Goal: Task Accomplishment & Management: Manage account settings

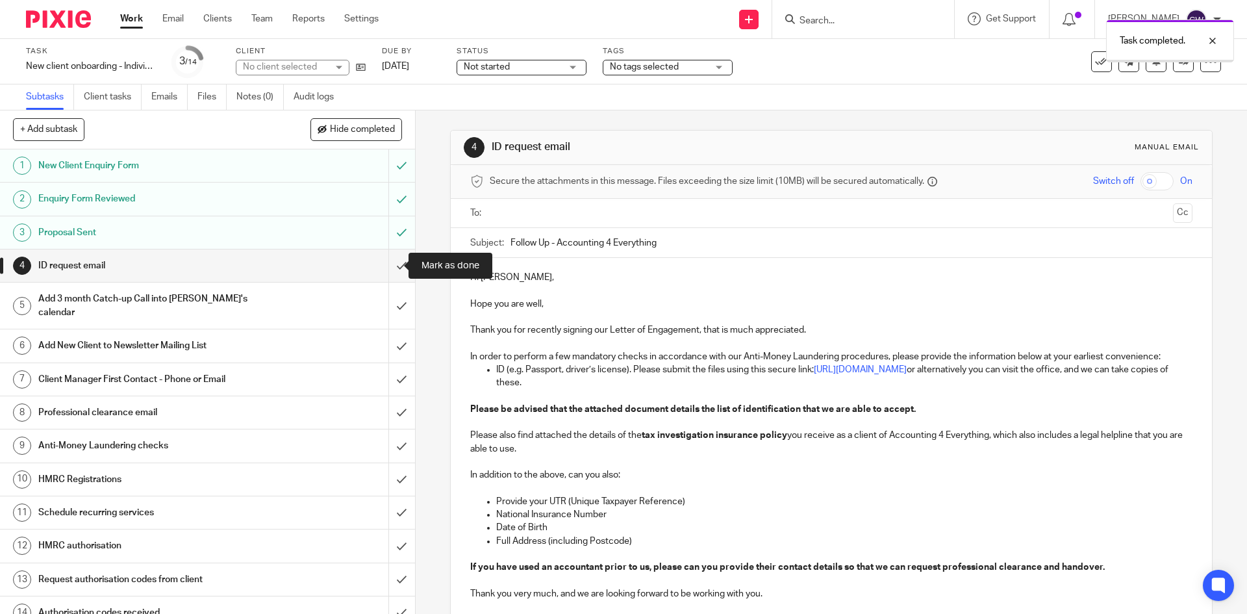
click at [390, 265] on input "submit" at bounding box center [207, 265] width 415 height 32
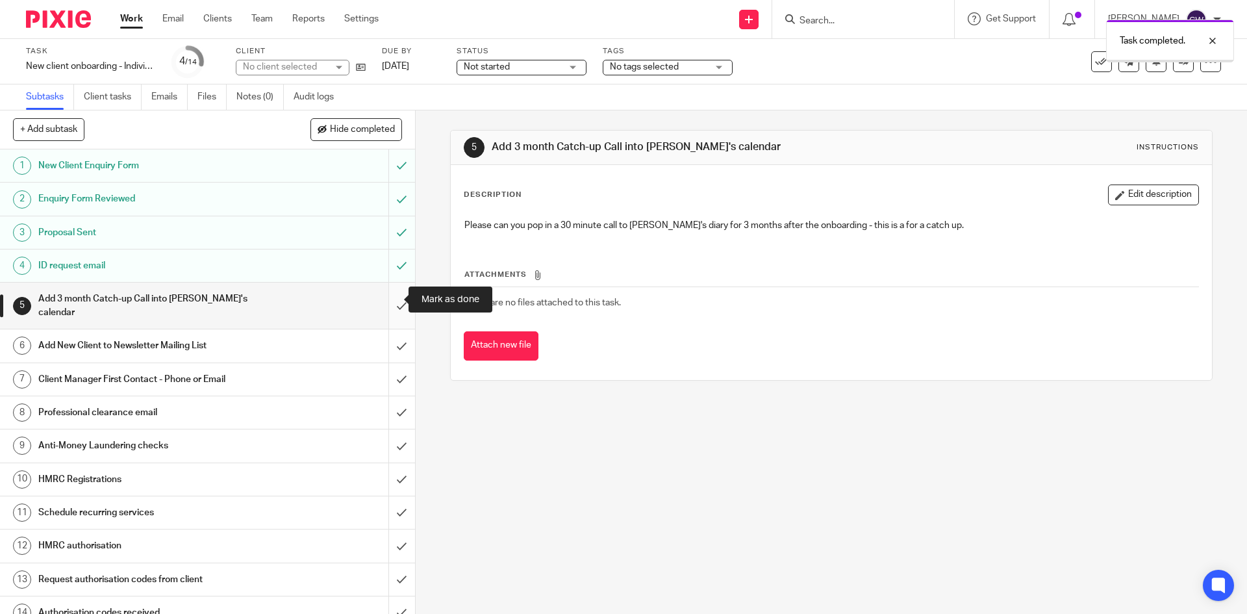
click at [395, 305] on input "submit" at bounding box center [207, 305] width 415 height 46
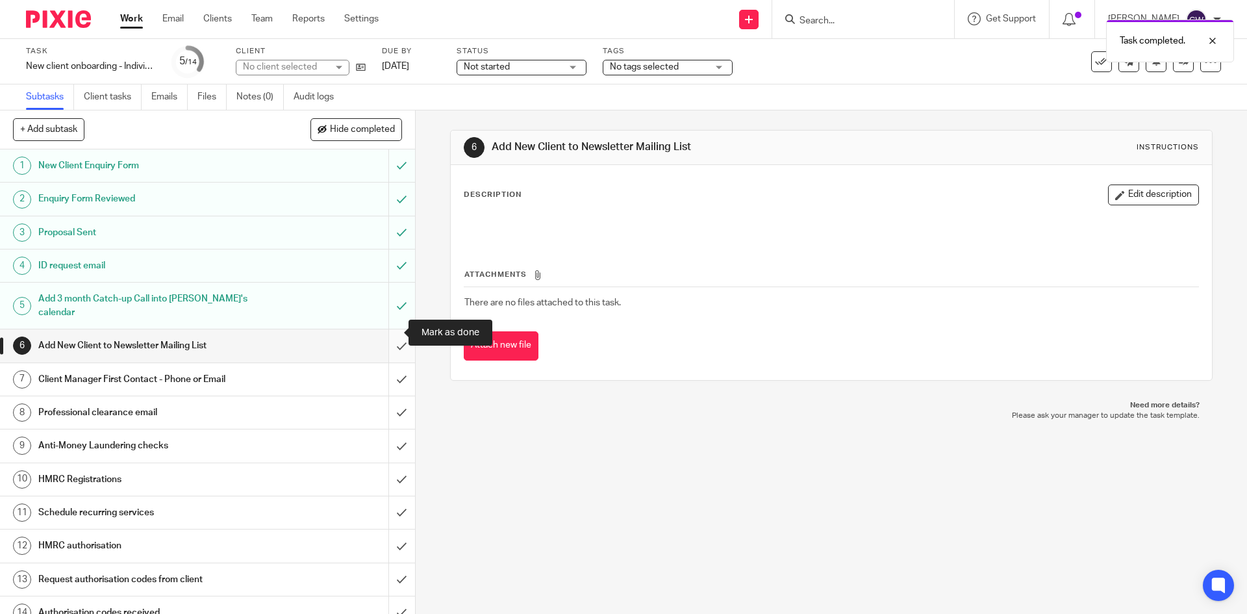
click at [382, 329] on input "submit" at bounding box center [207, 345] width 415 height 32
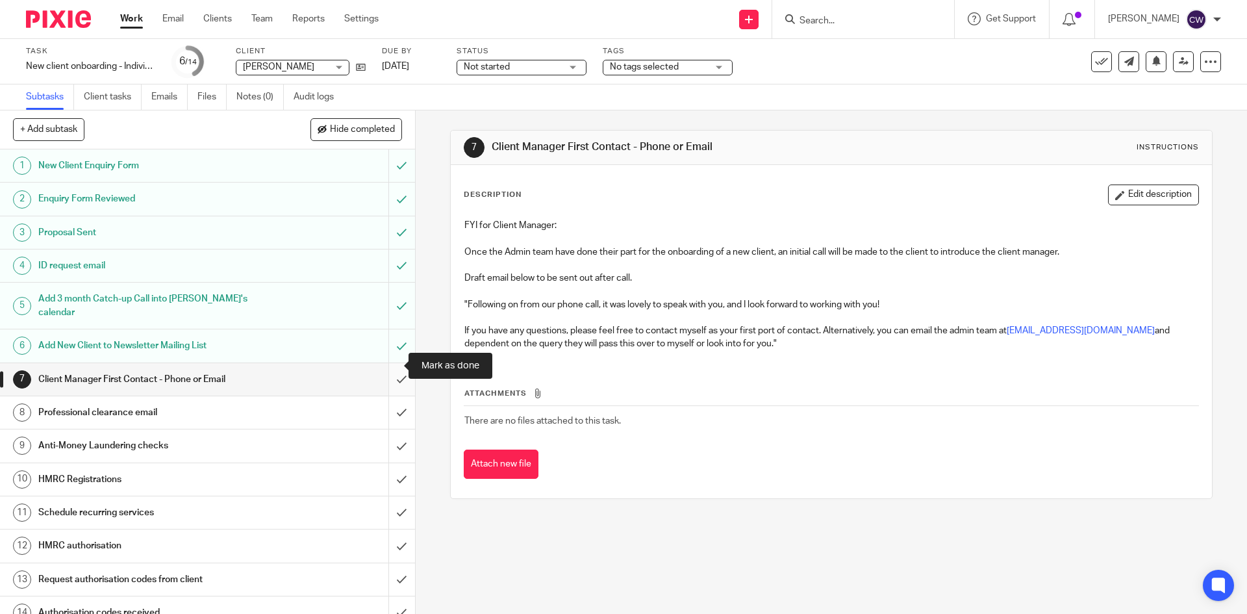
click at [383, 368] on input "submit" at bounding box center [207, 379] width 415 height 32
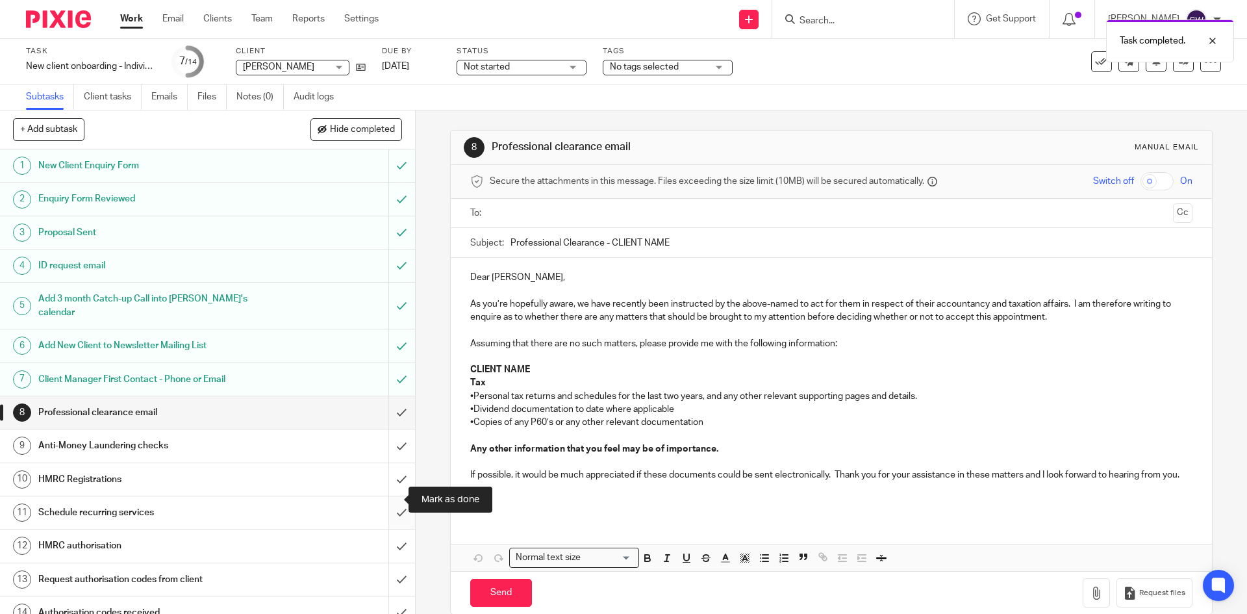
click at [386, 501] on input "submit" at bounding box center [207, 512] width 415 height 32
click at [381, 404] on input "submit" at bounding box center [207, 412] width 415 height 32
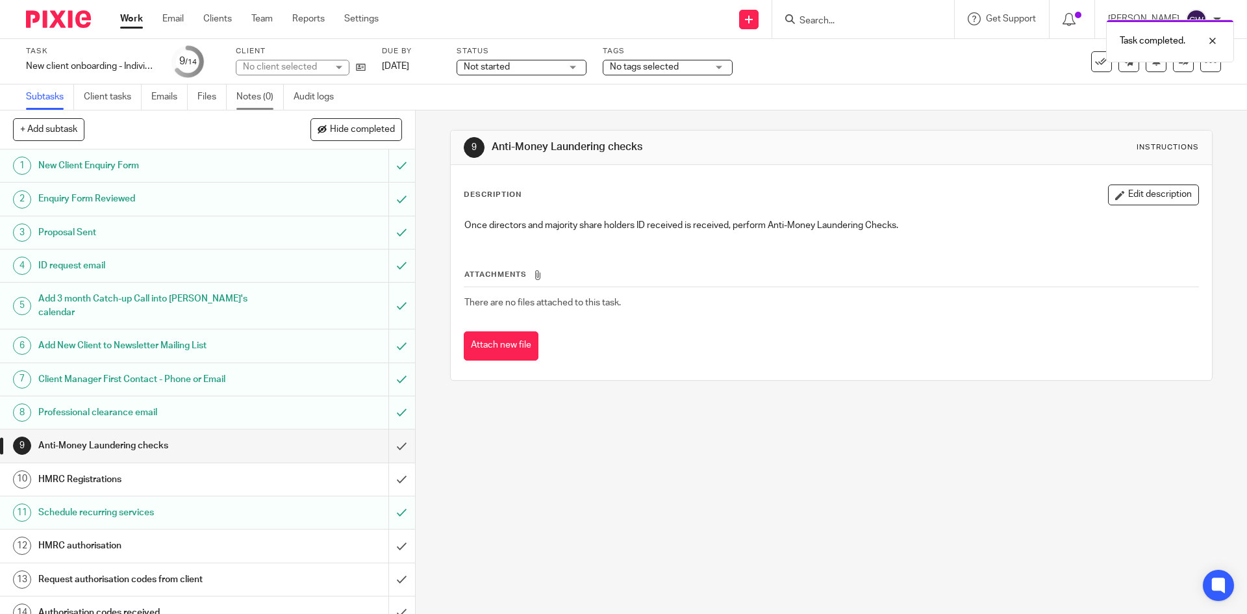
click at [247, 98] on link "Notes (0)" at bounding box center [259, 96] width 47 height 25
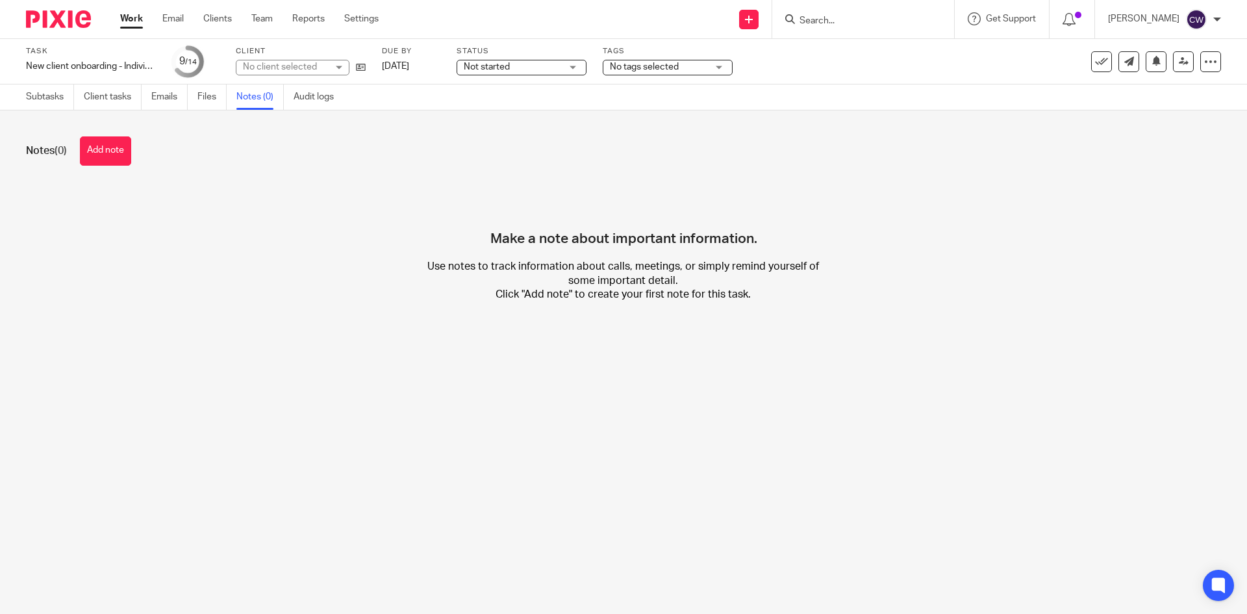
click at [113, 156] on button "Add note" at bounding box center [105, 150] width 51 height 29
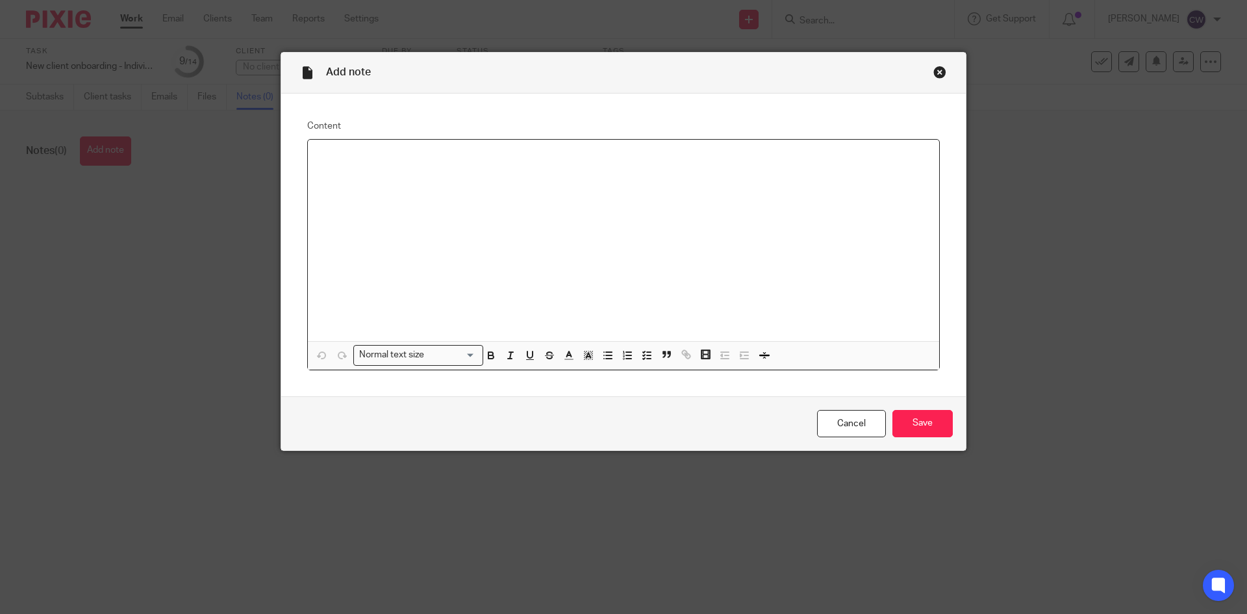
click at [481, 184] on div at bounding box center [623, 240] width 631 height 201
click at [918, 429] on input "Save" at bounding box center [922, 424] width 60 height 28
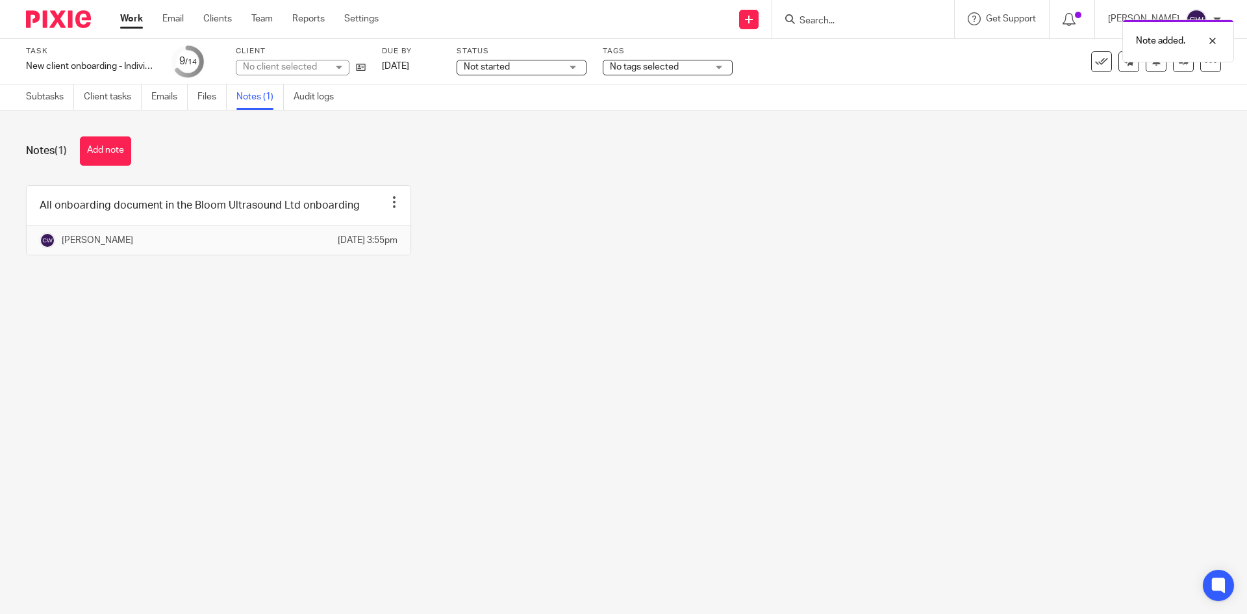
click at [675, 69] on span "No tags selected" at bounding box center [644, 66] width 69 height 9
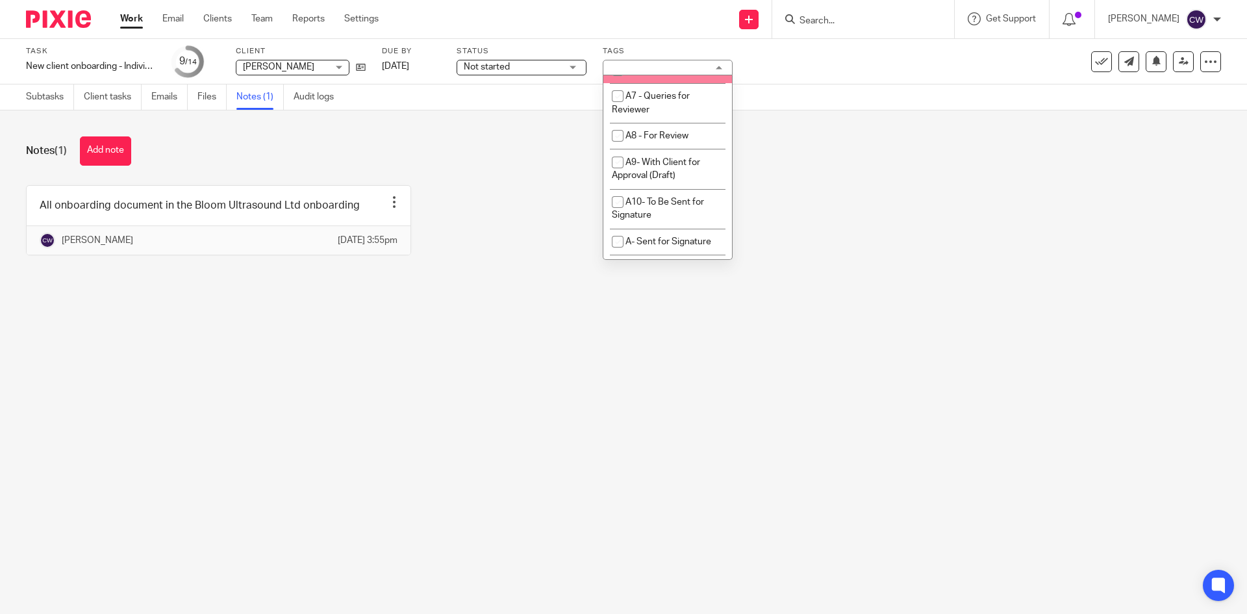
scroll to position [649, 0]
click at [692, 34] on li "A5 - In Progress" at bounding box center [667, 20] width 129 height 27
checkbox input "true"
click at [916, 195] on div "All onboarding document in the Bloom Ultrasound Ltd onboarding Edit note Delete…" at bounding box center [613, 230] width 1215 height 90
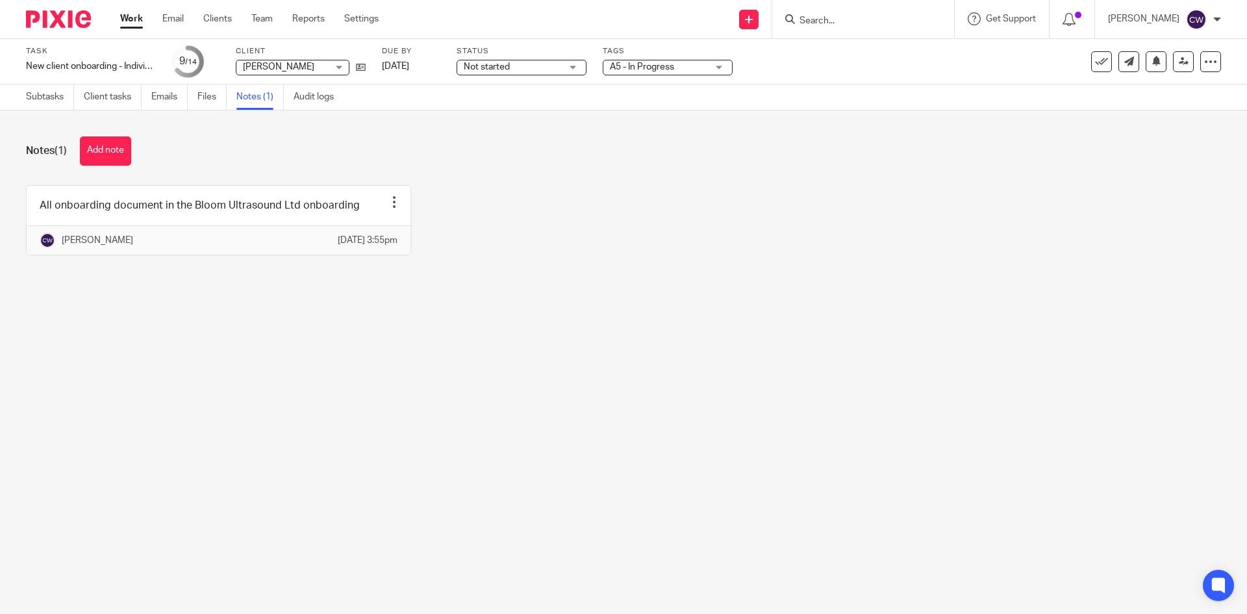
click at [366, 63] on div "Task New client onboarding - Individuals Save New client onboarding - Individua…" at bounding box center [523, 61] width 995 height 31
click at [269, 22] on link "Team" at bounding box center [261, 18] width 21 height 13
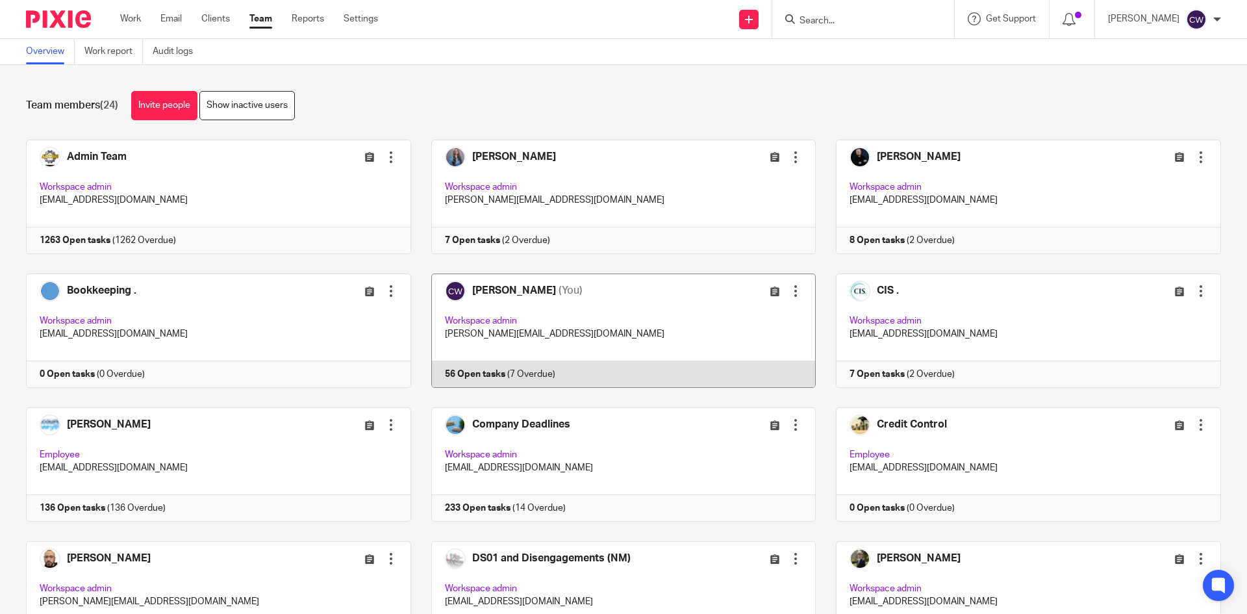
click at [446, 382] on link at bounding box center [613, 330] width 405 height 114
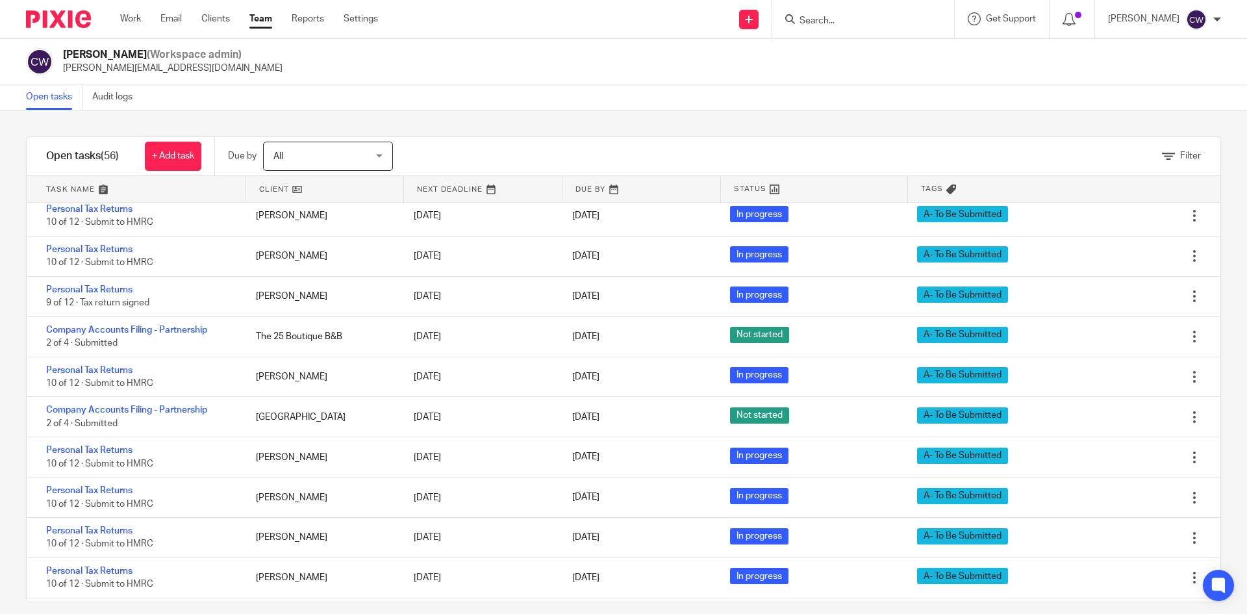
scroll to position [1634, 0]
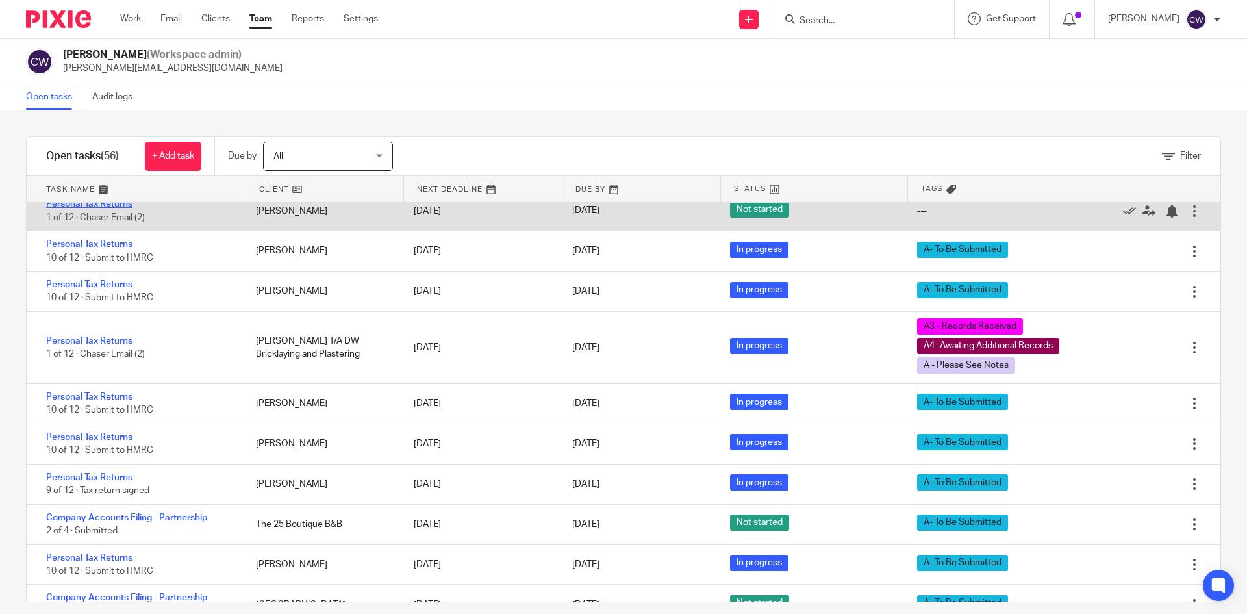
click at [112, 208] on link "Personal Tax Returns" at bounding box center [89, 203] width 86 height 9
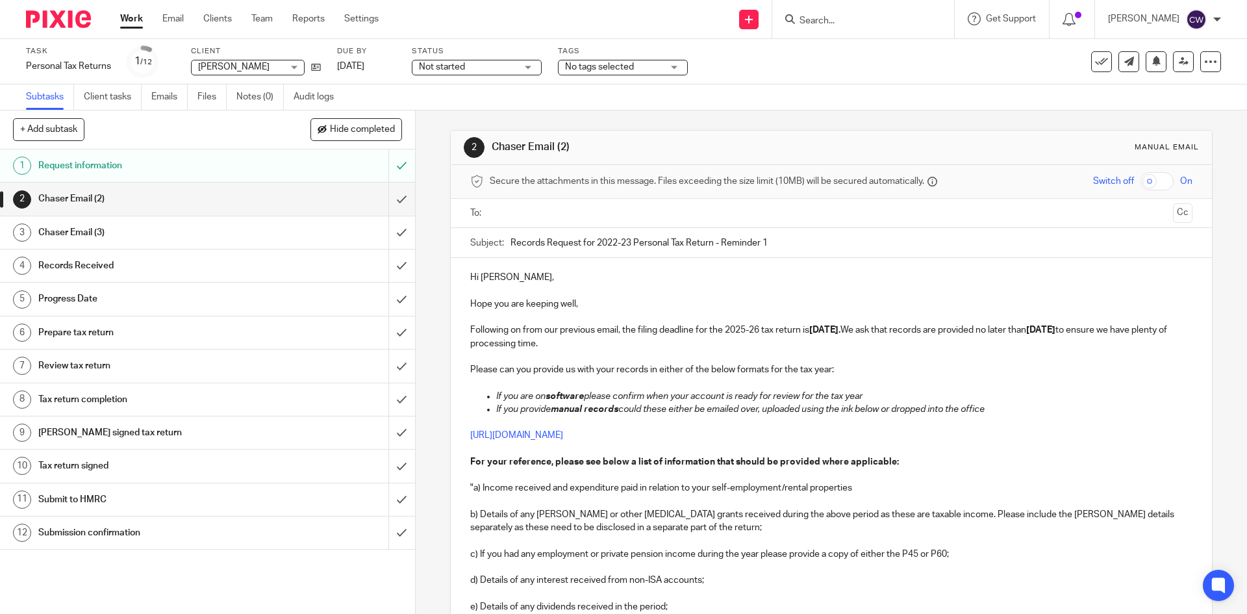
click at [1175, 72] on div "Task Personal Tax Returns Save Personal Tax Returns 1 /12 Client [PERSON_NAME] …" at bounding box center [623, 61] width 1195 height 31
click at [1179, 62] on link at bounding box center [1183, 61] width 21 height 21
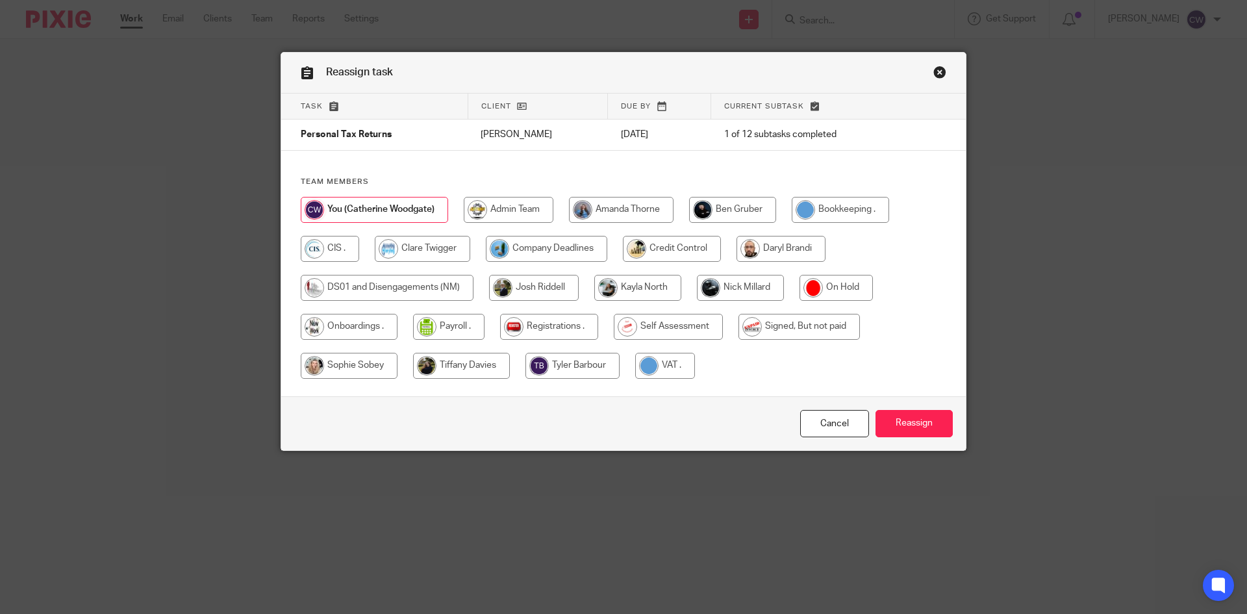
click at [651, 316] on input "radio" at bounding box center [668, 327] width 109 height 26
radio input "true"
click at [891, 412] on input "Reassign" at bounding box center [913, 424] width 77 height 28
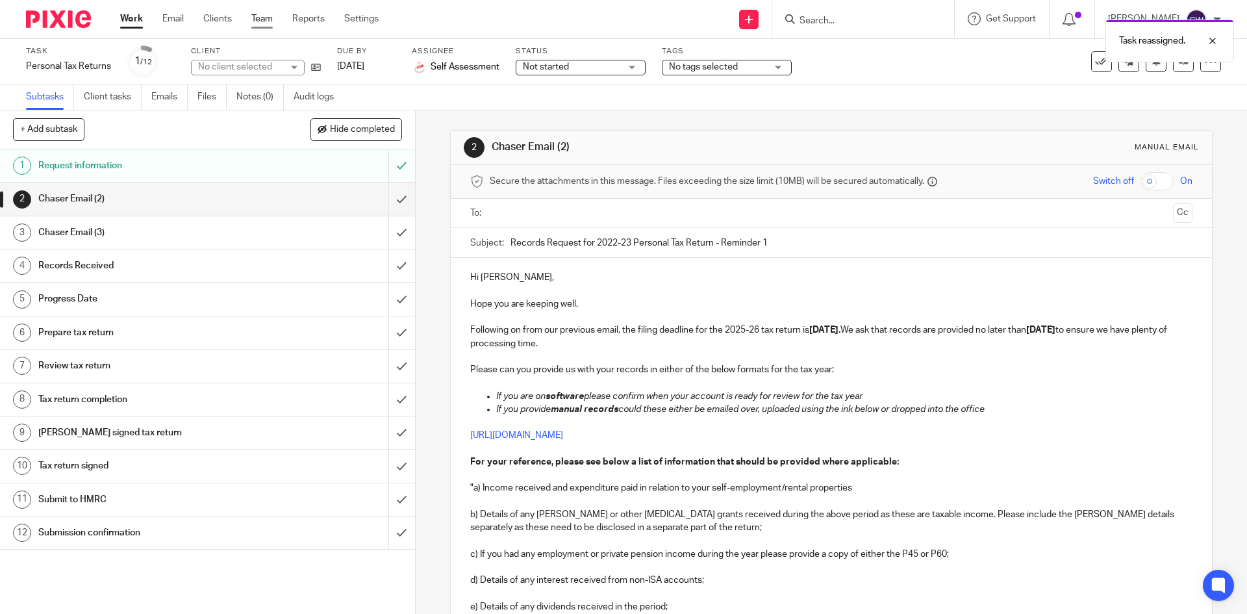
click at [266, 19] on link "Team" at bounding box center [261, 18] width 21 height 13
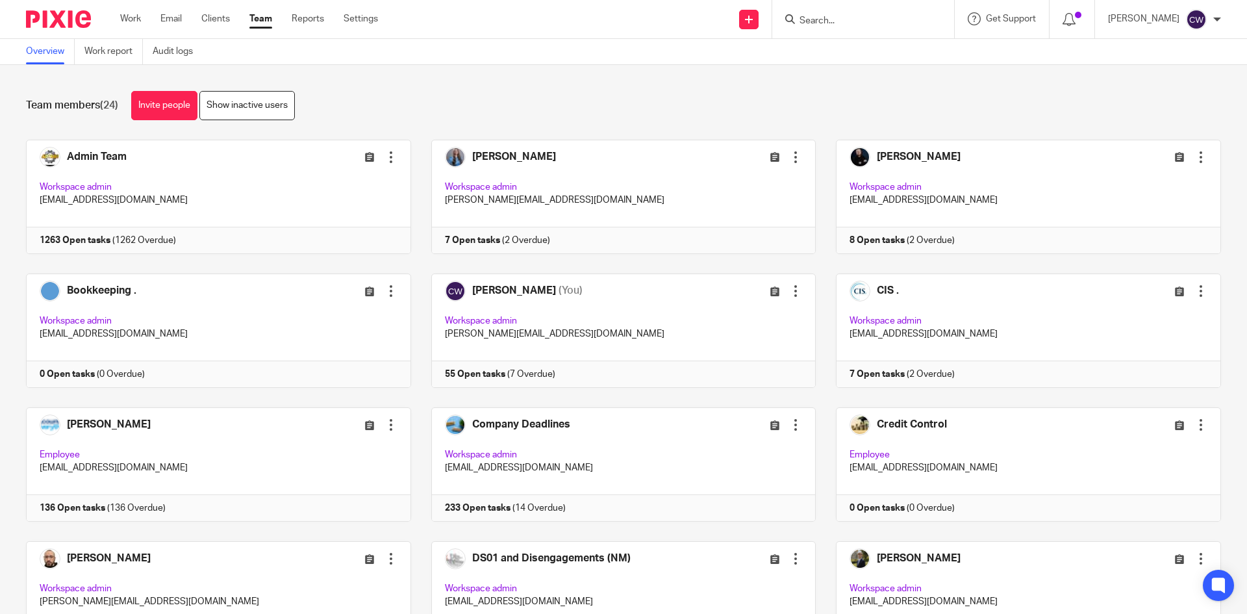
click at [840, 13] on form at bounding box center [867, 19] width 138 height 16
click at [822, 24] on input "Search" at bounding box center [856, 22] width 117 height 12
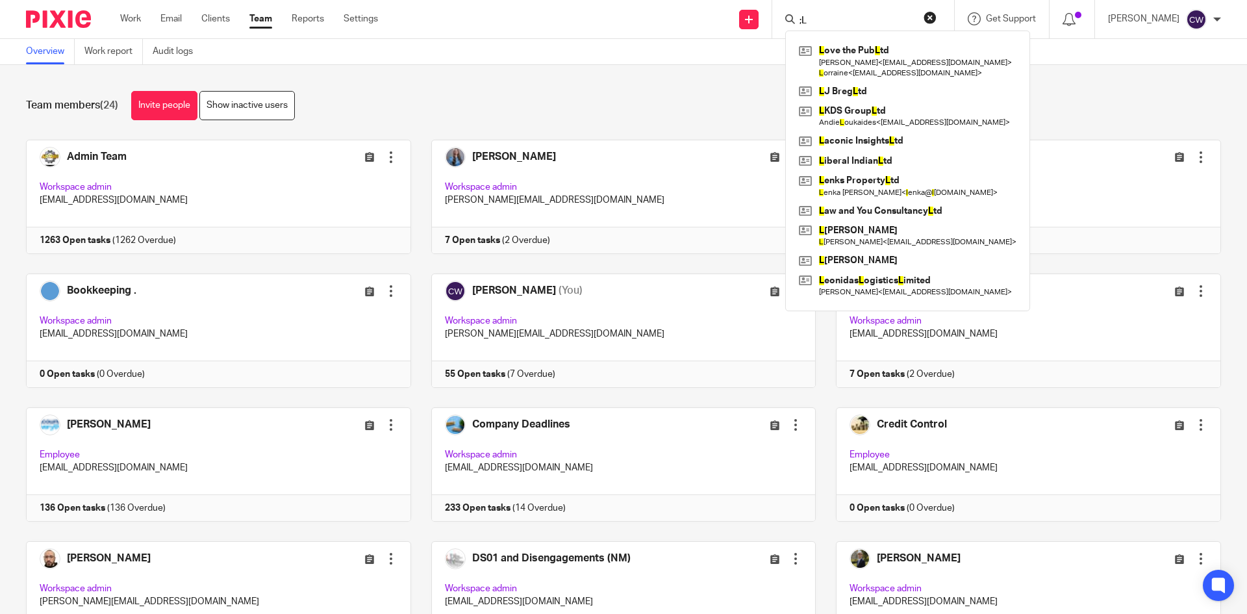
type input ";"
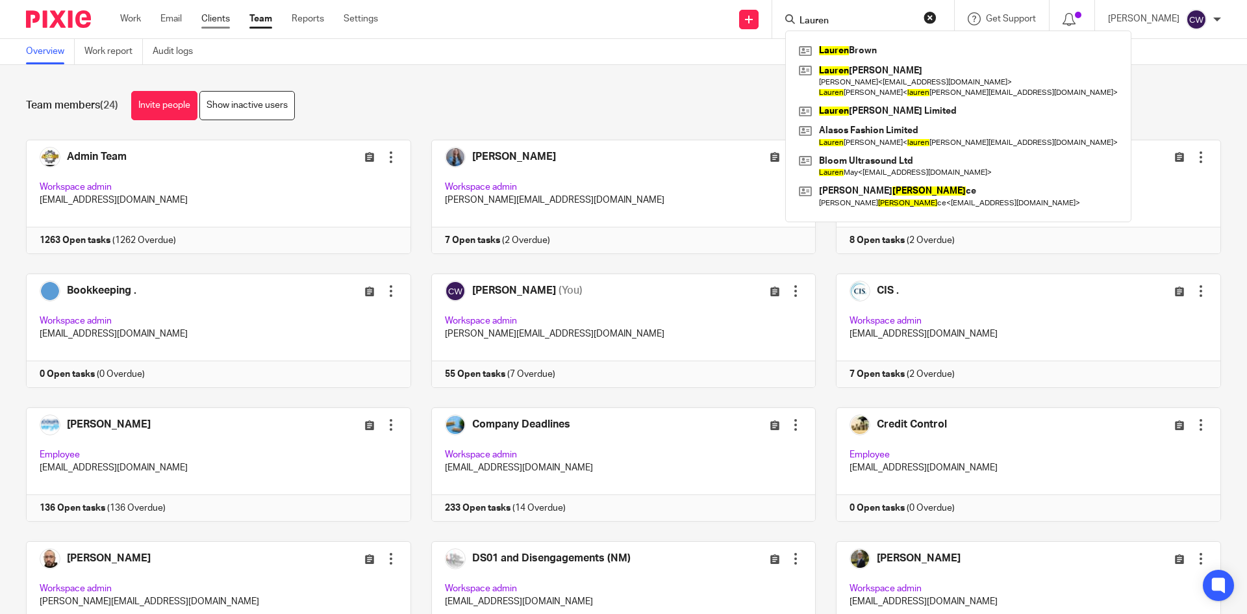
type input "Lauren"
click at [206, 16] on link "Clients" at bounding box center [215, 18] width 29 height 13
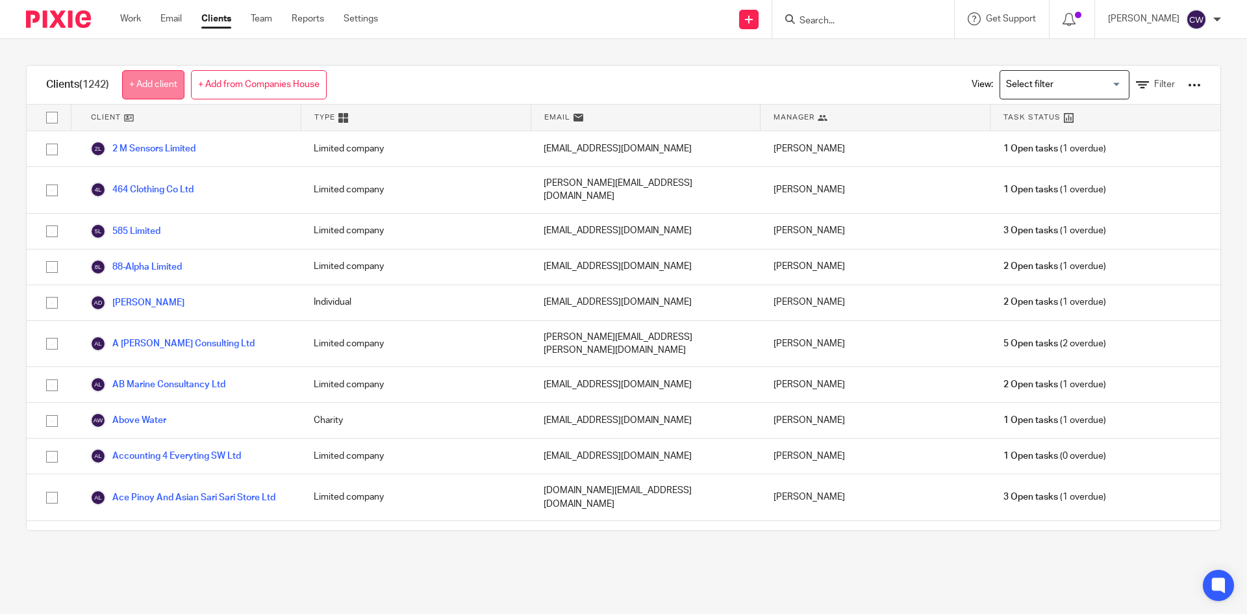
click at [165, 79] on link "+ Add client" at bounding box center [153, 84] width 62 height 29
click at [139, 82] on link "+ Add client" at bounding box center [153, 84] width 62 height 29
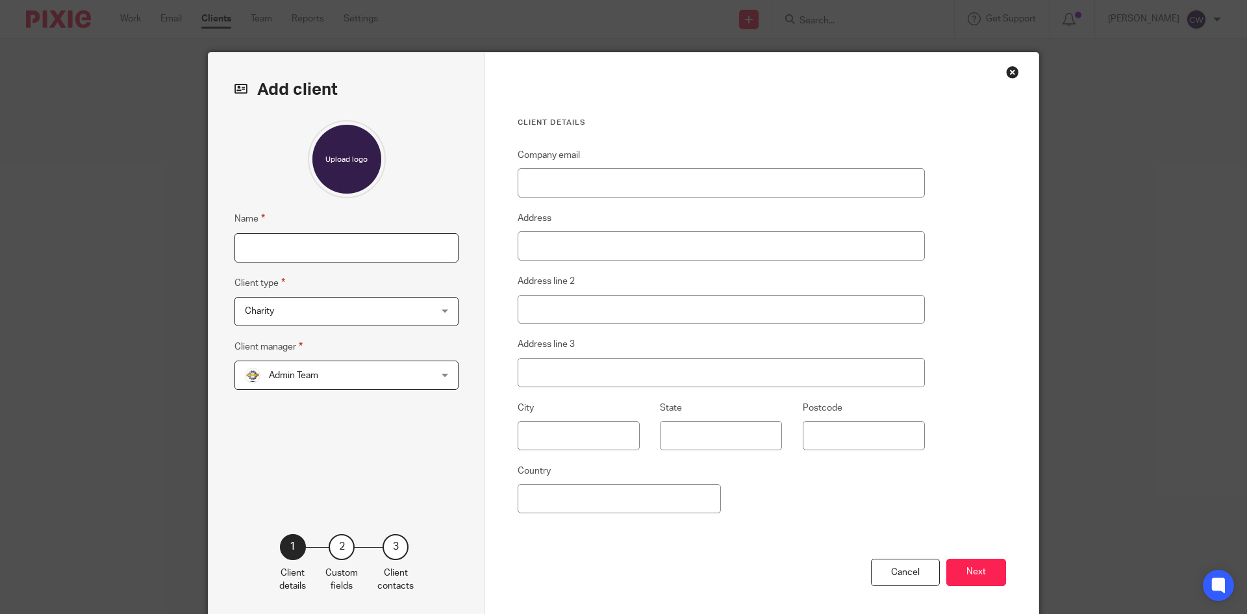
click at [345, 253] on input "Name" at bounding box center [346, 247] width 224 height 29
drag, startPoint x: 249, startPoint y: 248, endPoint x: 391, endPoint y: 240, distance: 141.8
click at [391, 240] on input "Laren Chown" at bounding box center [346, 247] width 224 height 29
click at [260, 243] on input "Laren Chown" at bounding box center [346, 247] width 224 height 29
click at [267, 244] on input "Laren Chown" at bounding box center [346, 247] width 224 height 29
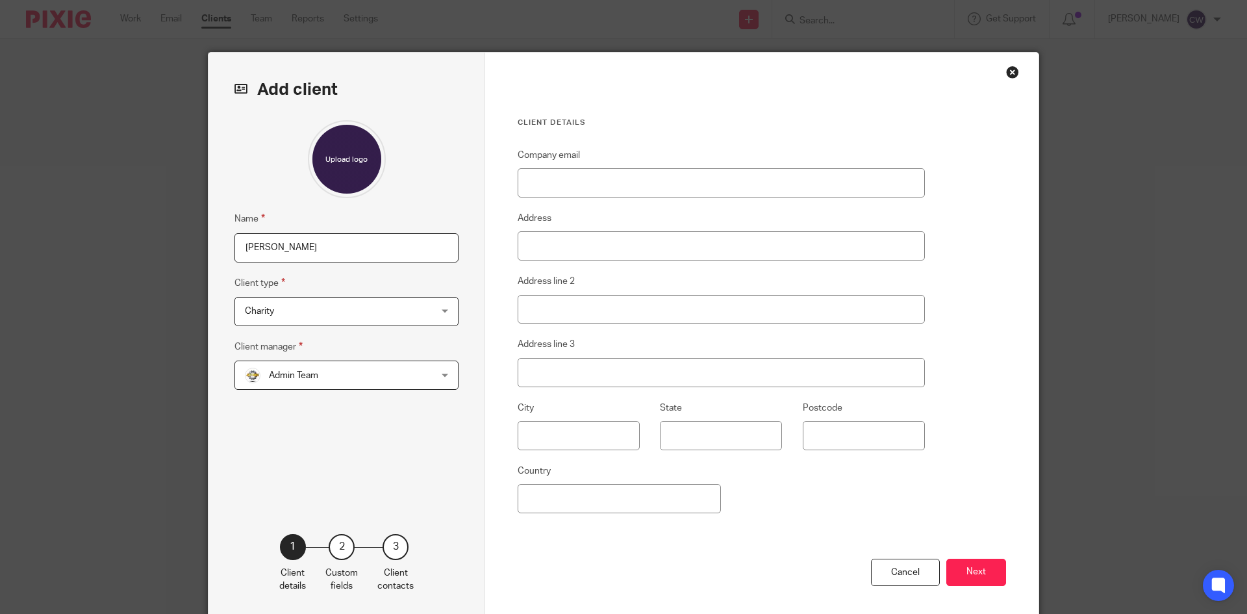
type input "[PERSON_NAME]"
click at [425, 310] on div "Charity Charity" at bounding box center [346, 311] width 224 height 29
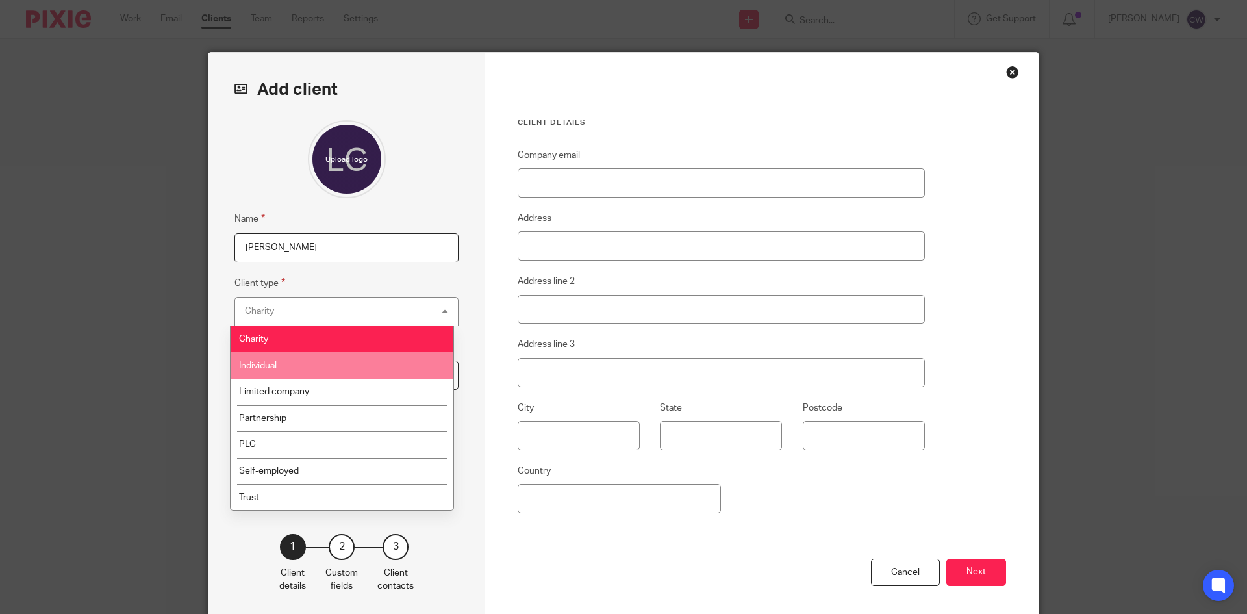
click at [277, 362] on span "Individual" at bounding box center [258, 365] width 38 height 9
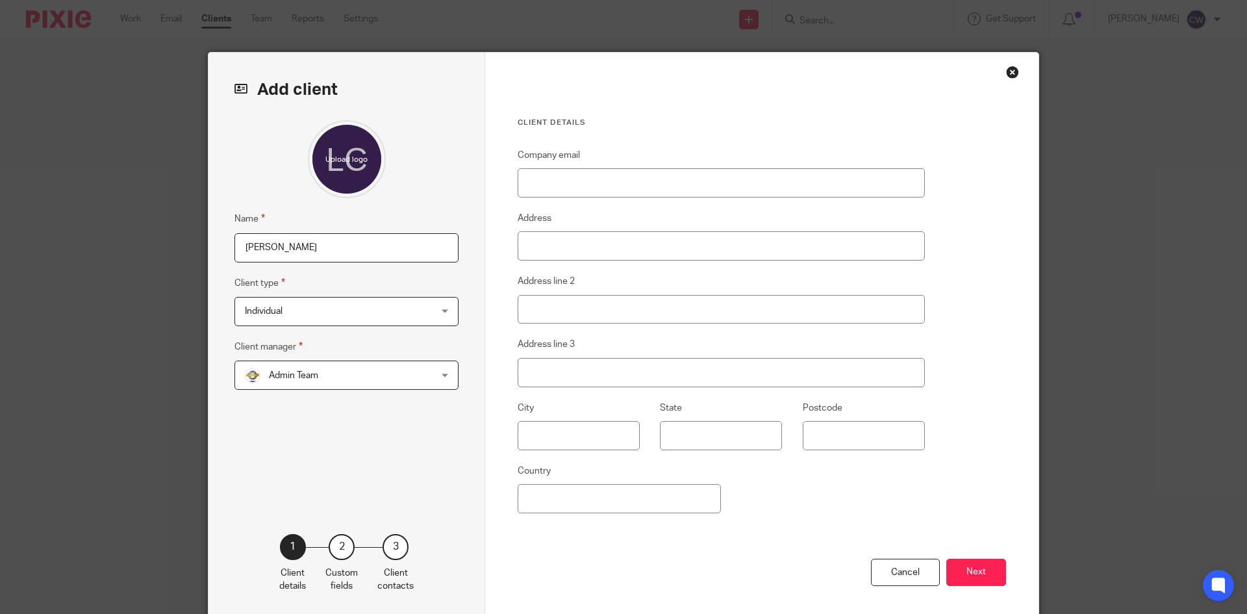
click at [316, 374] on span "Admin Team" at bounding box center [330, 374] width 170 height 27
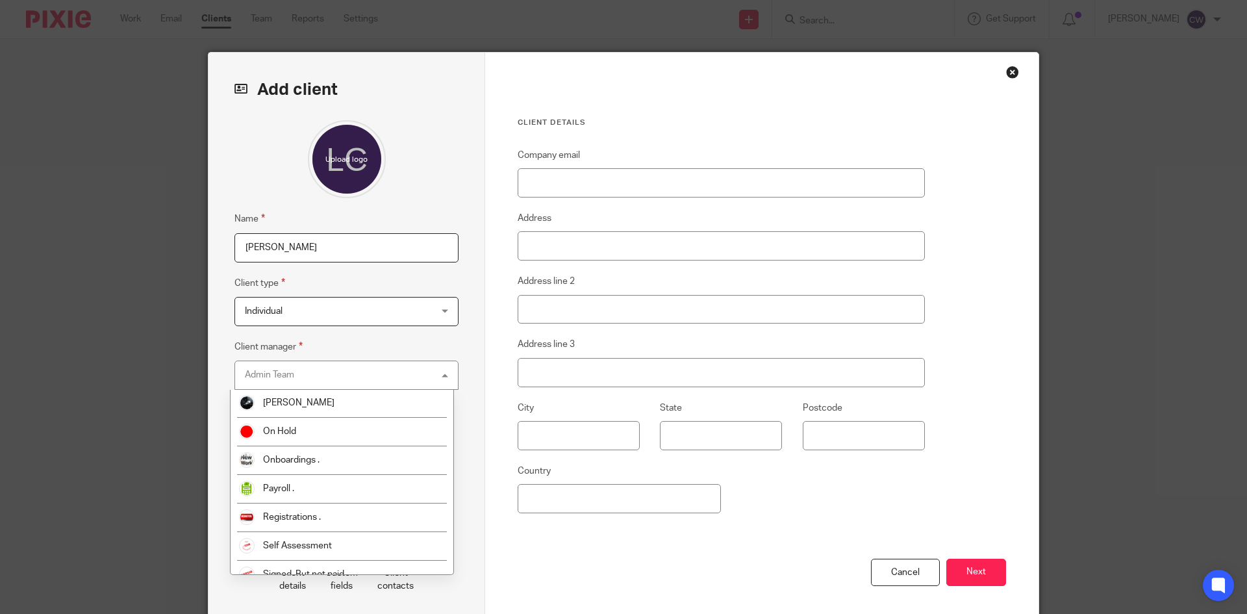
scroll to position [501, 0]
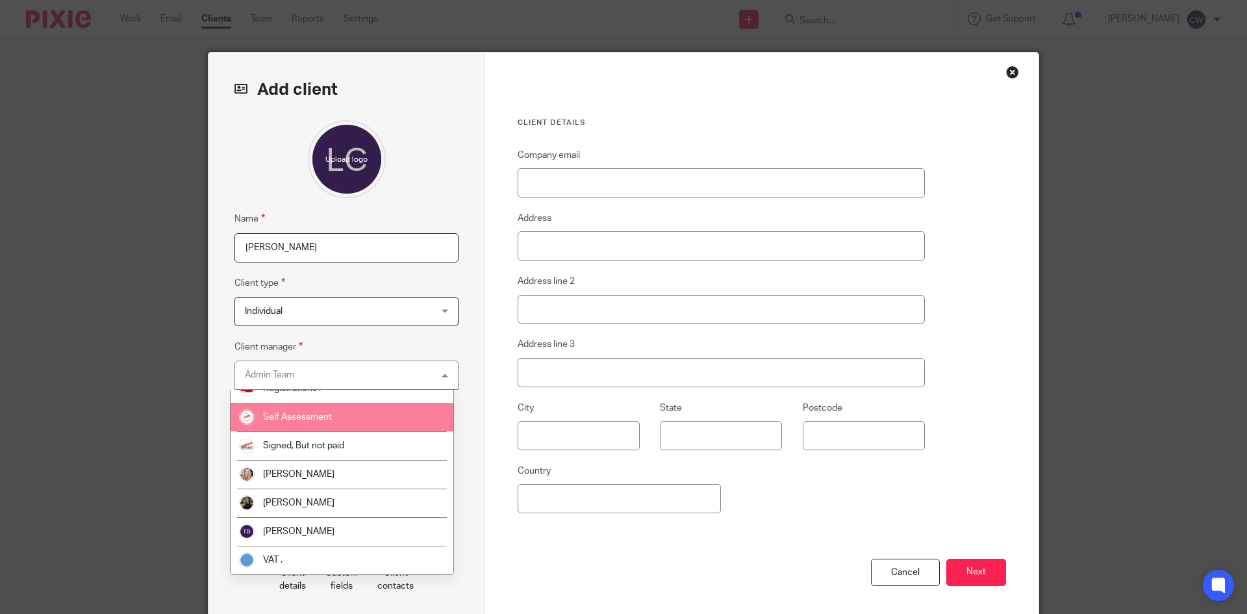
click at [332, 413] on li "Self Assessment" at bounding box center [342, 417] width 223 height 29
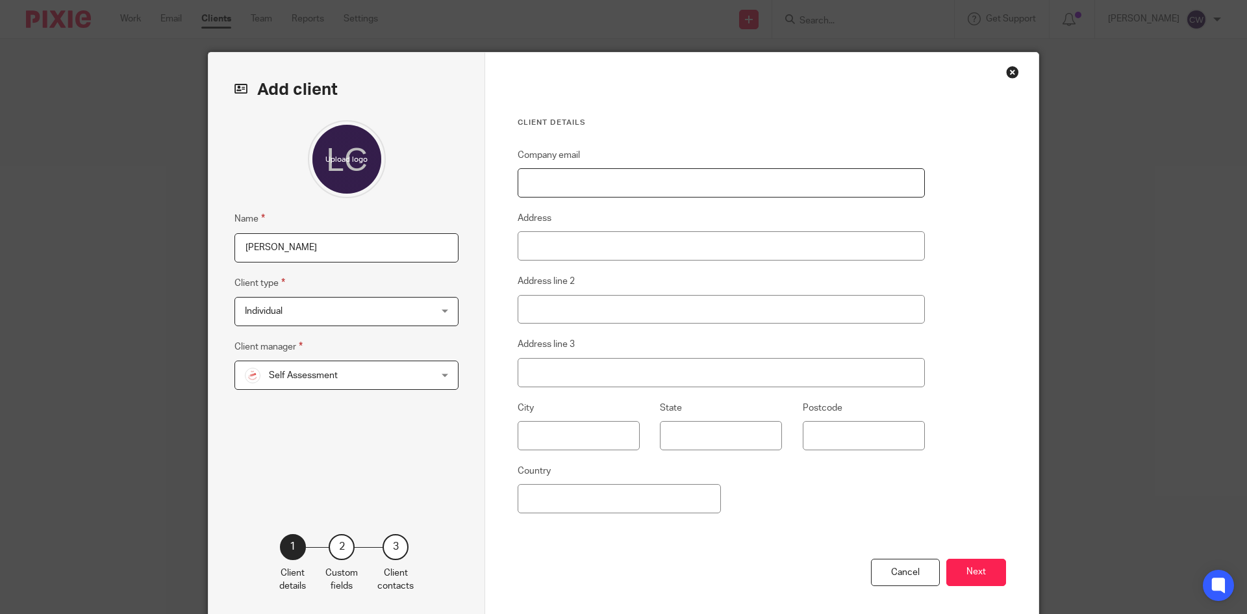
click at [584, 187] on input "Company email" at bounding box center [721, 182] width 407 height 29
paste input "[EMAIL_ADDRESS][DOMAIN_NAME]"
type input "[EMAIL_ADDRESS][DOMAIN_NAME]"
click at [954, 568] on button "Next" at bounding box center [976, 572] width 60 height 28
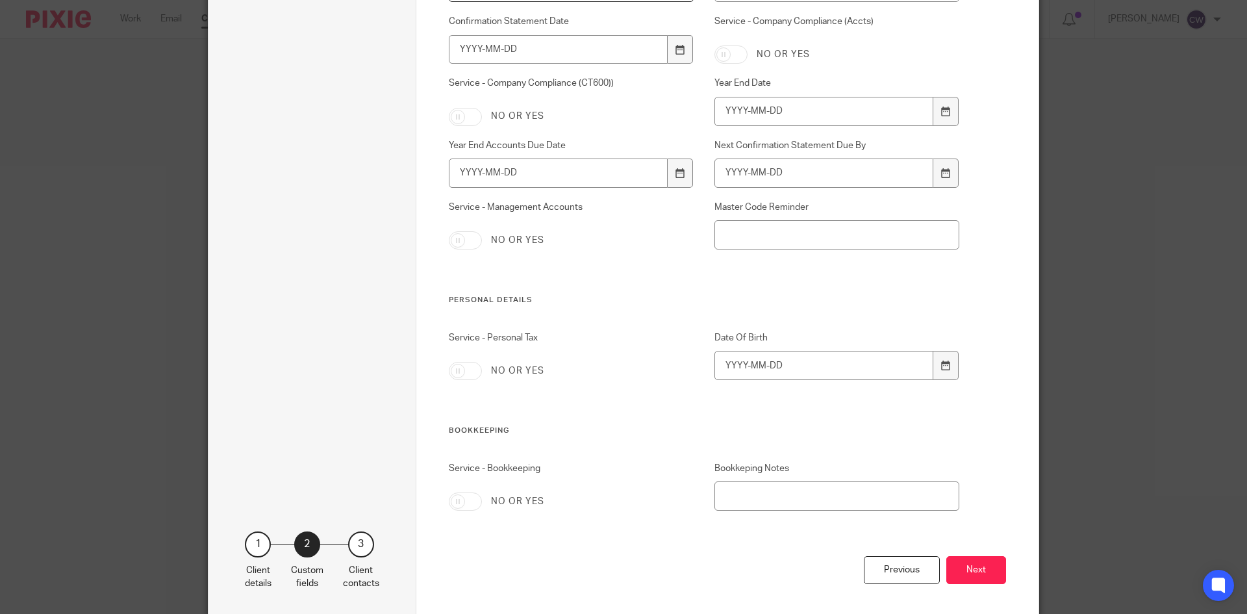
scroll to position [1137, 0]
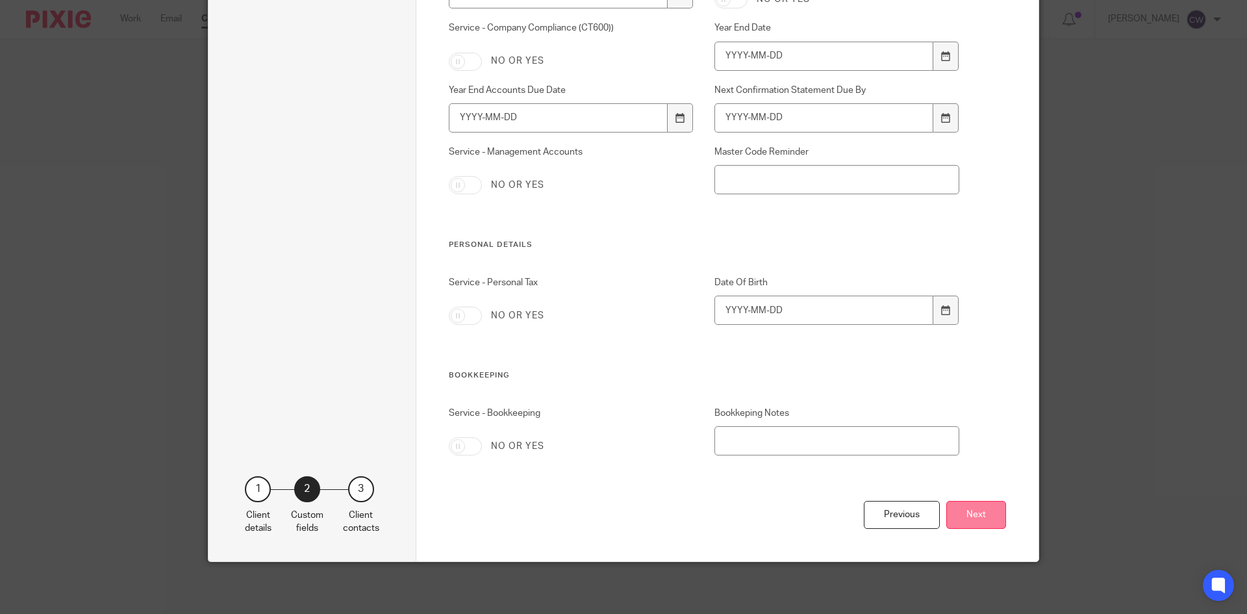
click at [999, 516] on button "Next" at bounding box center [976, 515] width 60 height 28
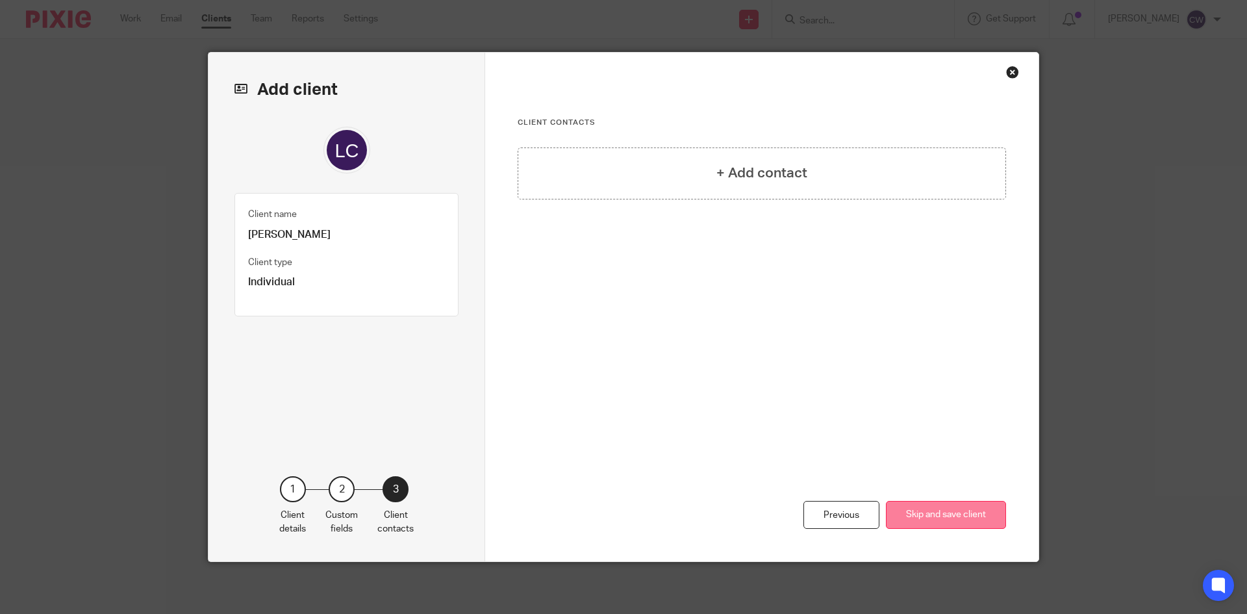
click at [995, 516] on button "Skip and save client" at bounding box center [946, 515] width 120 height 28
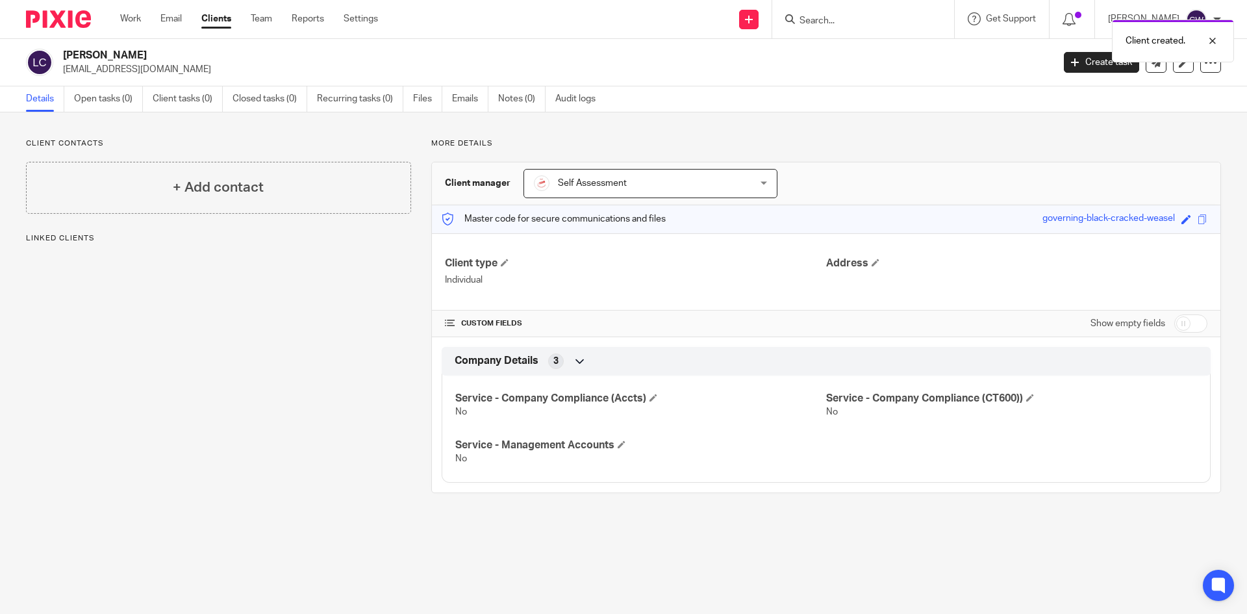
click at [247, 175] on div "+ Add contact" at bounding box center [218, 188] width 385 height 52
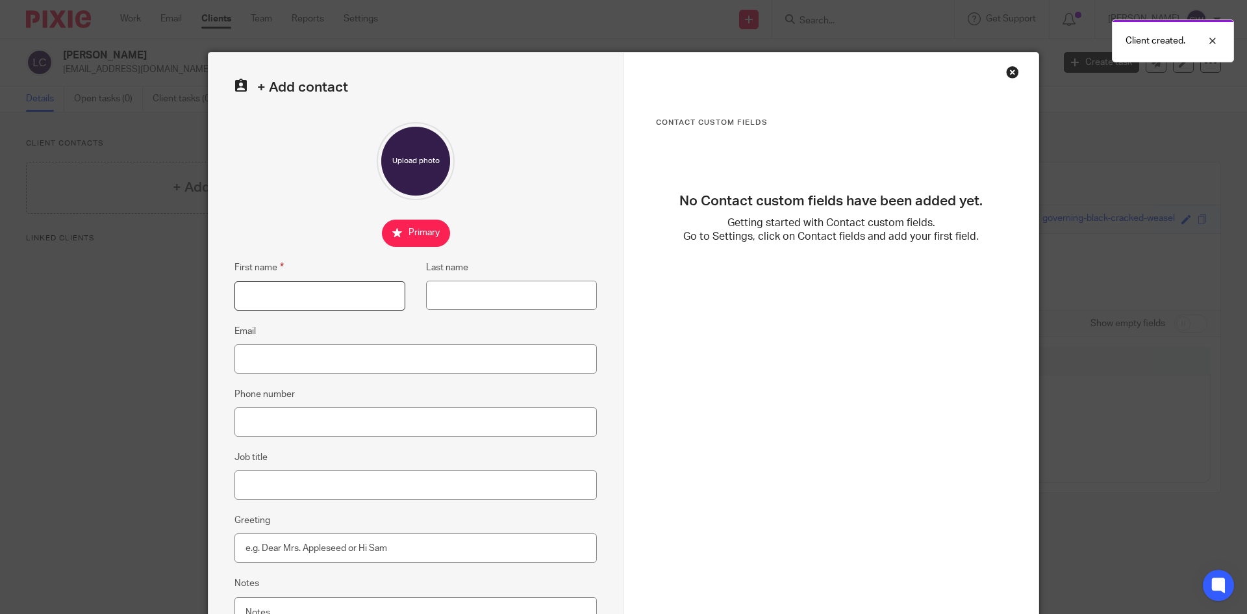
click at [287, 295] on input "First name" at bounding box center [319, 295] width 171 height 29
type input "Lauren"
click at [463, 299] on input "Last name" at bounding box center [511, 295] width 171 height 29
type input "Chown"
paste input "[EMAIL_ADDRESS][DOMAIN_NAME]"
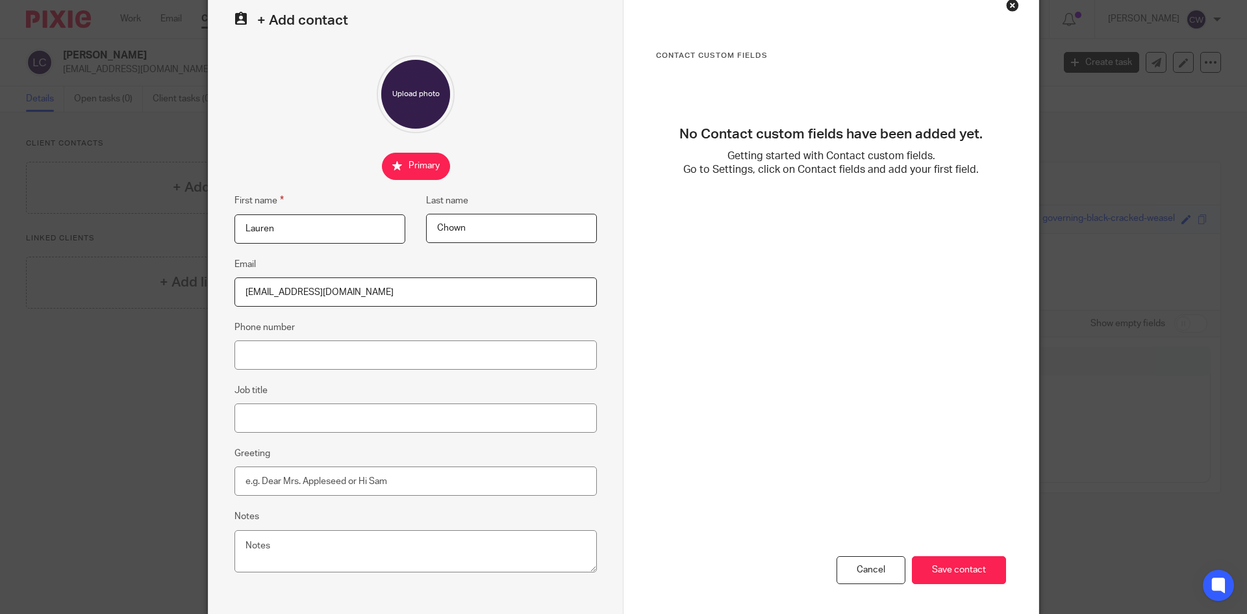
scroll to position [122, 0]
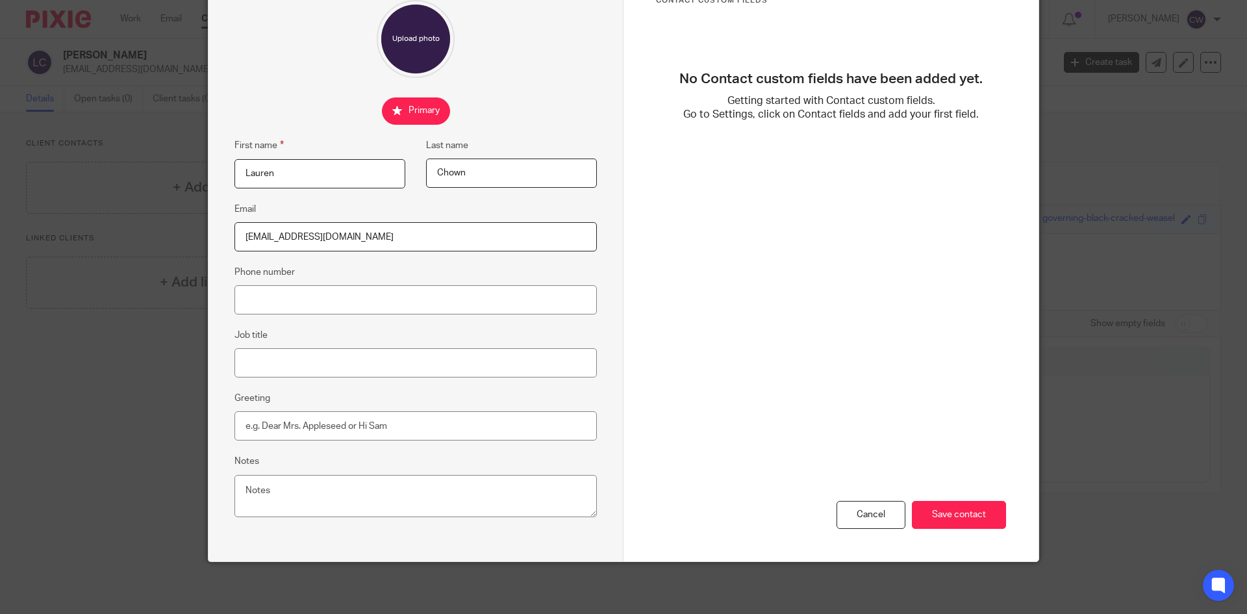
type input "[EMAIL_ADDRESS][DOMAIN_NAME]"
click at [306, 430] on input "Greeting" at bounding box center [415, 425] width 362 height 29
click at [363, 356] on input "Job title" at bounding box center [415, 362] width 362 height 29
type input "Director Bloom Ultrasound Ltd"
click at [274, 419] on input "Greeting" at bounding box center [415, 425] width 362 height 29
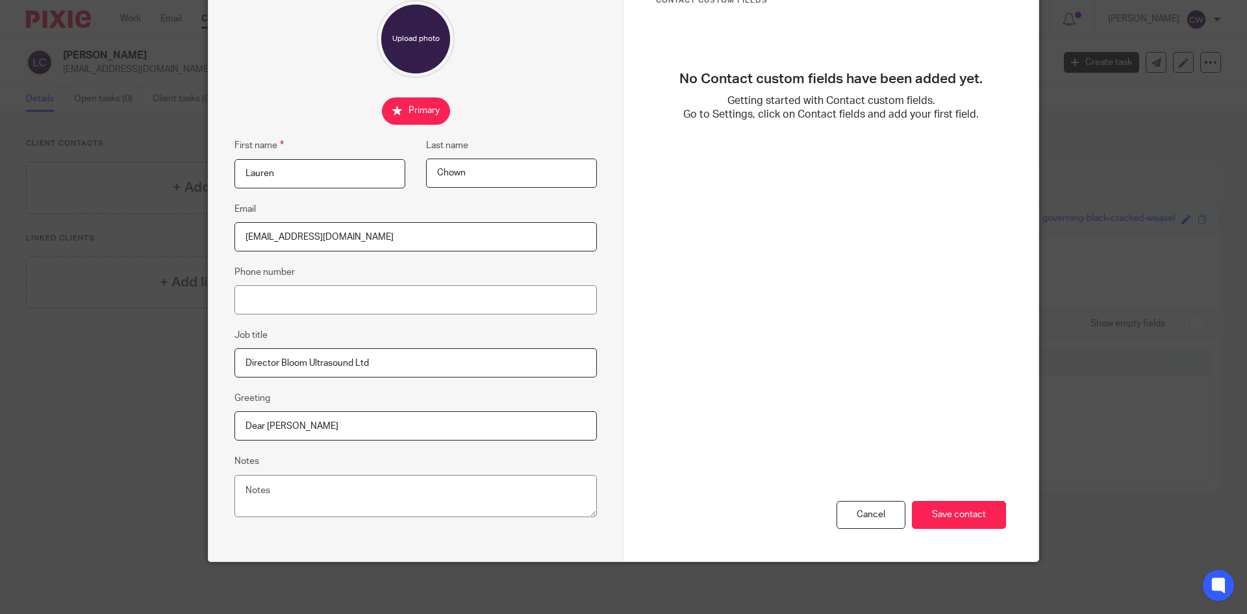
type input "Dear Lauren"
click at [923, 497] on div "Cancel Save contact" at bounding box center [831, 436] width 350 height 250
click at [930, 506] on input "Save contact" at bounding box center [959, 515] width 94 height 28
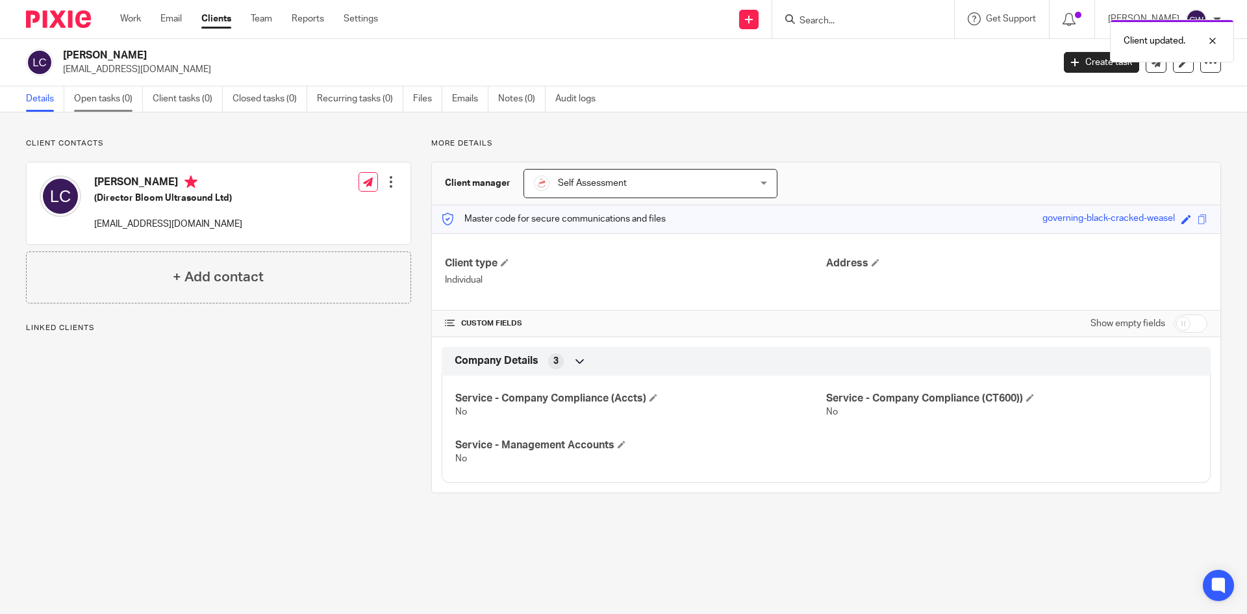
click at [125, 98] on link "Open tasks (0)" at bounding box center [108, 98] width 69 height 25
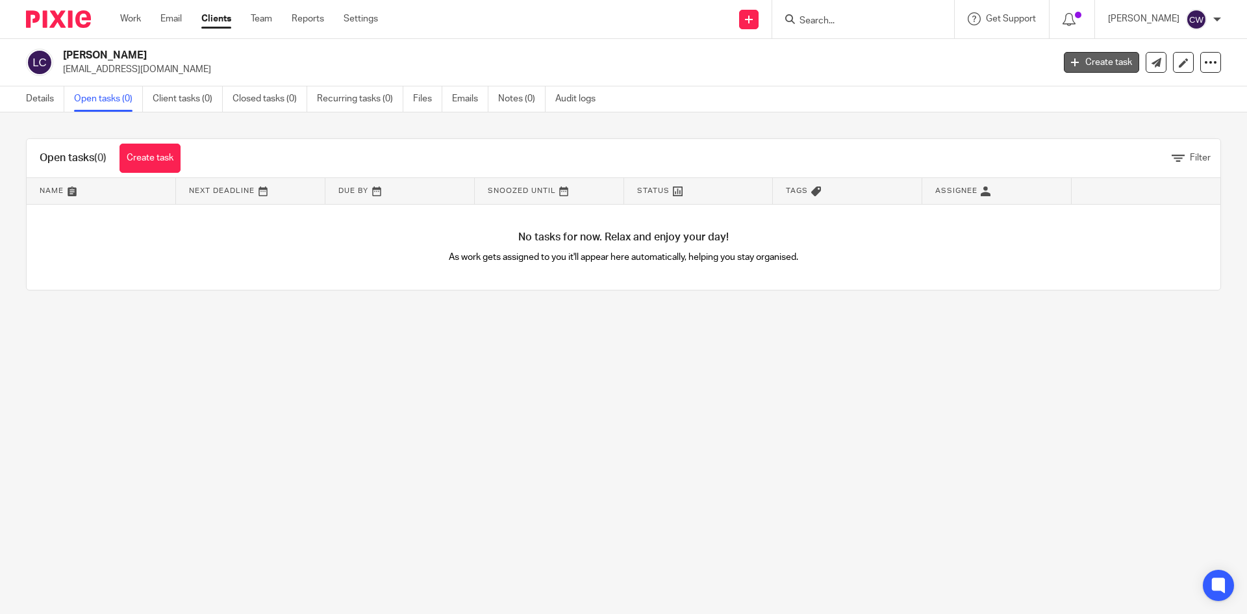
click at [1097, 56] on link "Create task" at bounding box center [1101, 62] width 75 height 21
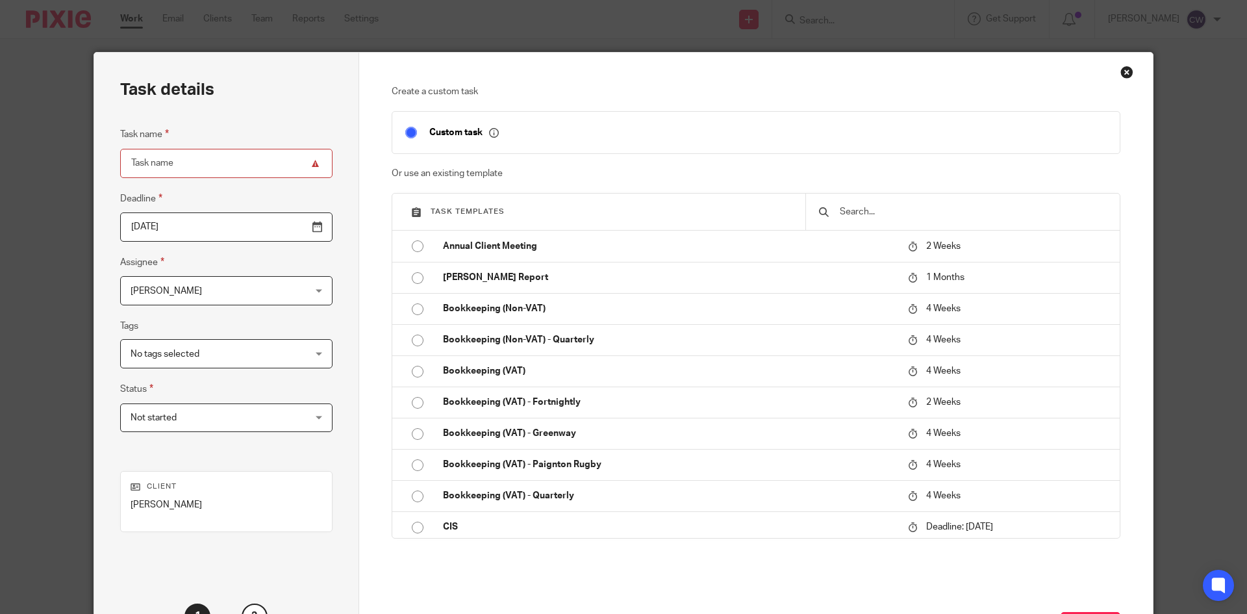
click at [853, 208] on input "text" at bounding box center [972, 212] width 268 height 14
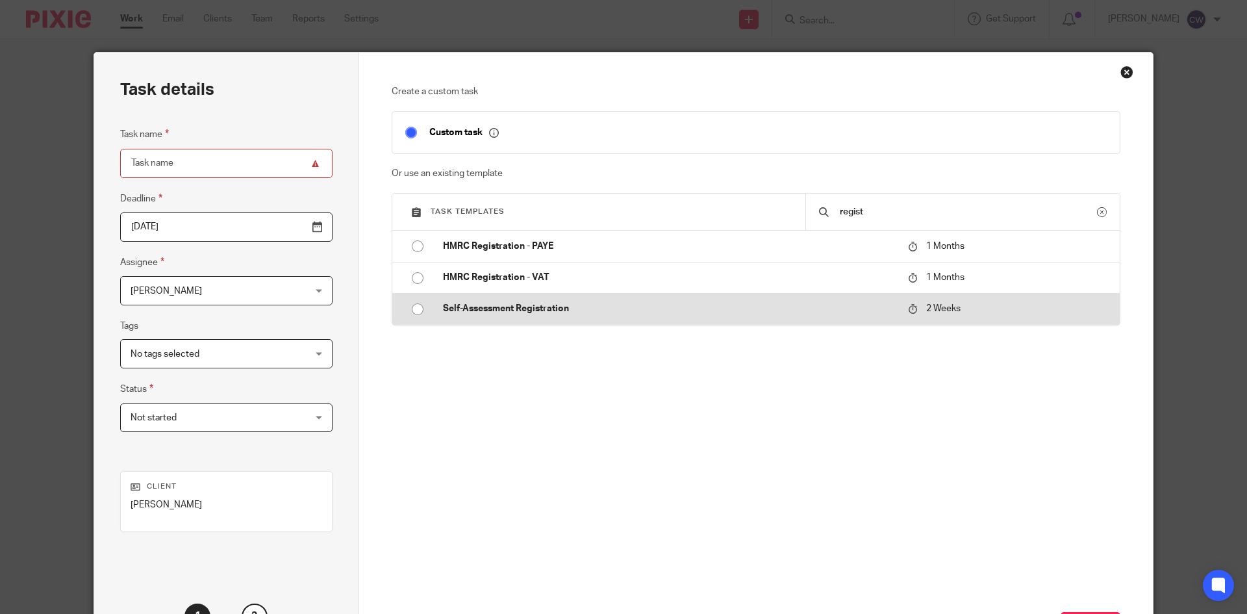
type input "regist"
click at [587, 308] on p "Self-Assessment Registration" at bounding box center [669, 308] width 452 height 13
type input "2025-10-06"
type input "Self-Assessment Registration"
checkbox input "false"
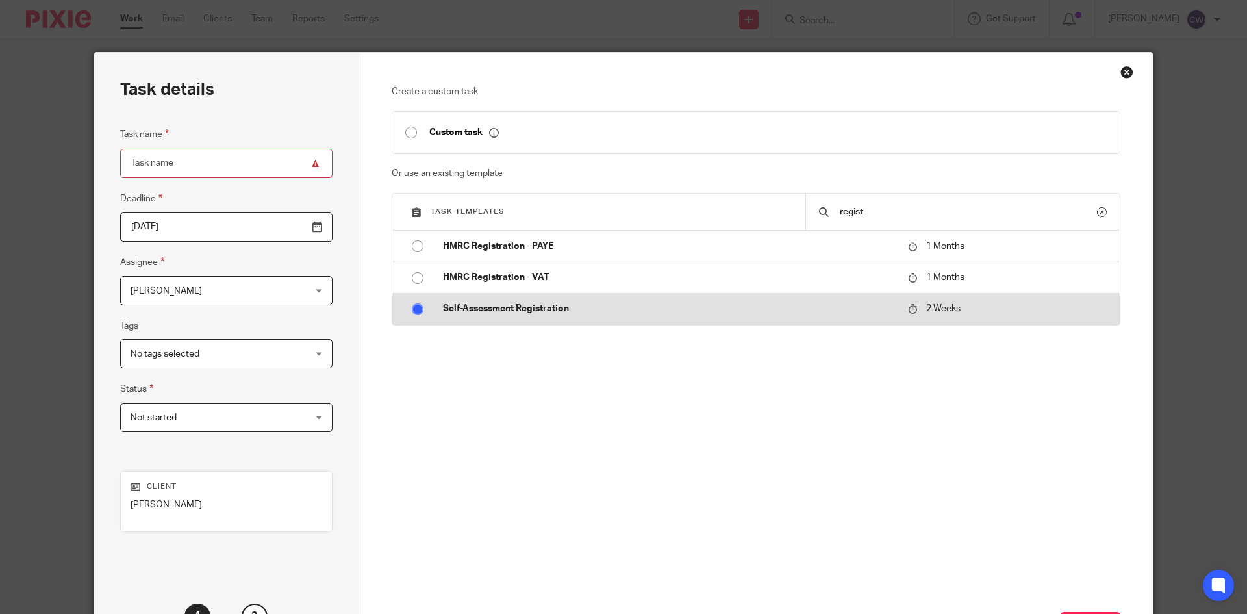
radio input "true"
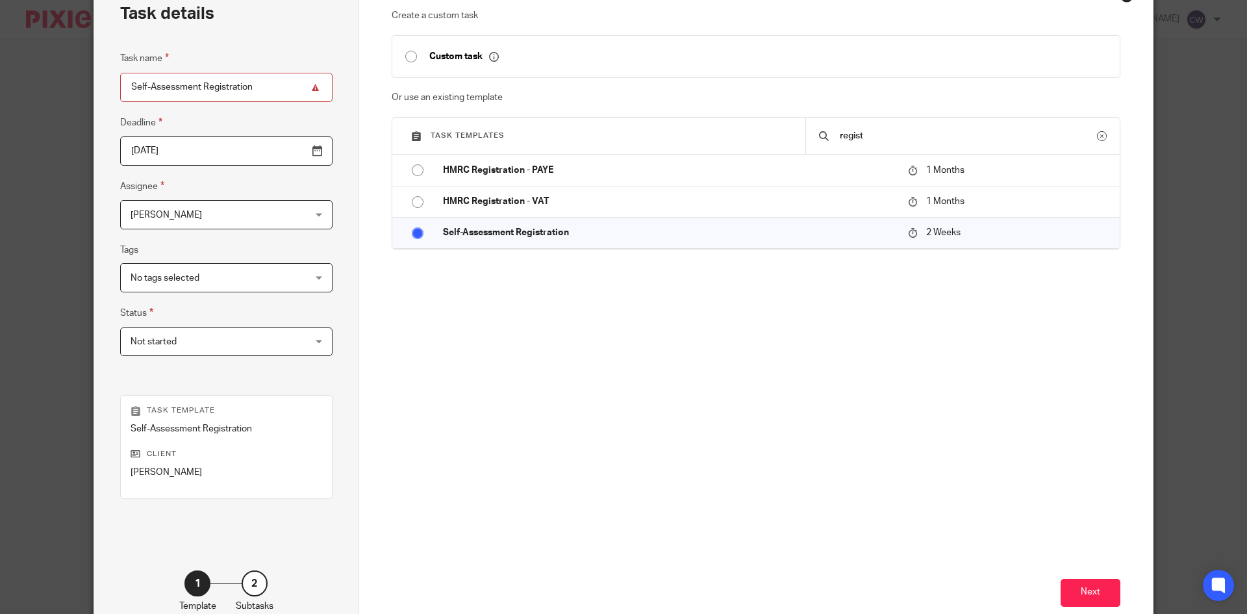
scroll to position [154, 0]
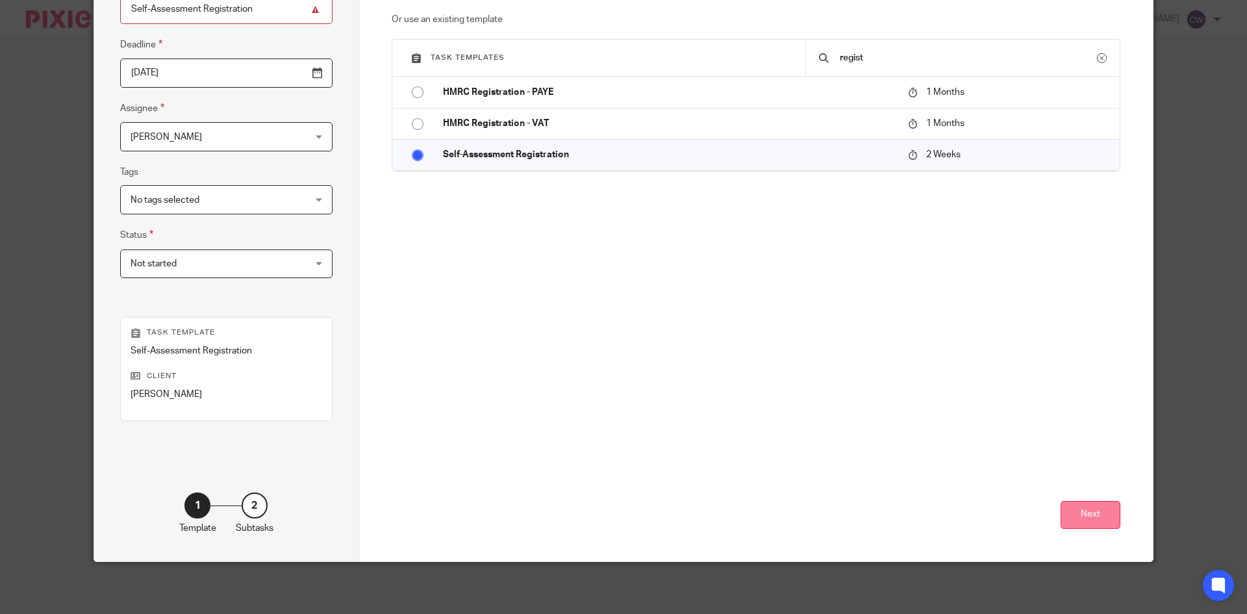
click at [1084, 504] on button "Next" at bounding box center [1090, 515] width 60 height 28
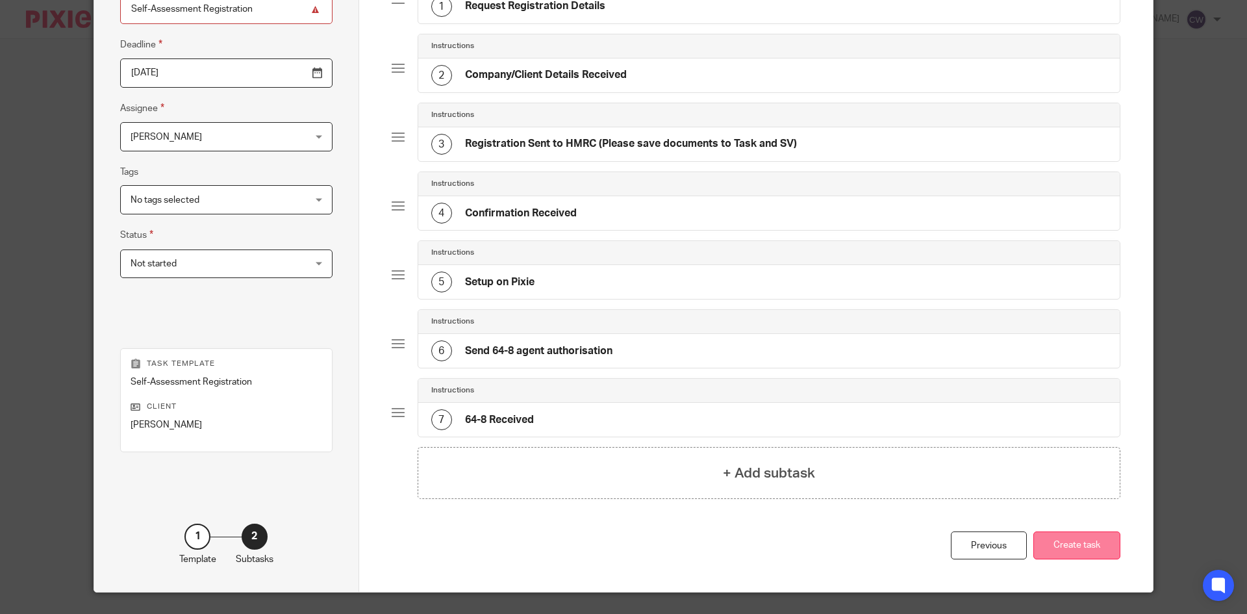
click at [1079, 545] on button "Create task" at bounding box center [1076, 545] width 87 height 28
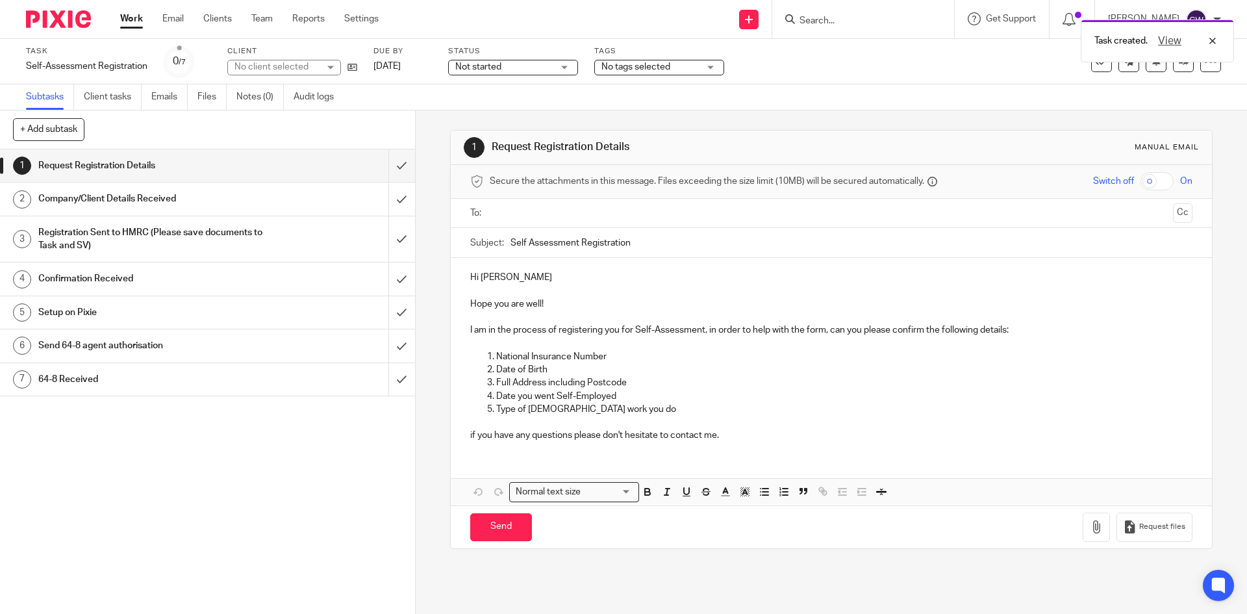
click at [553, 220] on input "text" at bounding box center [830, 213] width 673 height 15
click at [498, 530] on input "Send" at bounding box center [501, 530] width 62 height 28
type input "Sent"
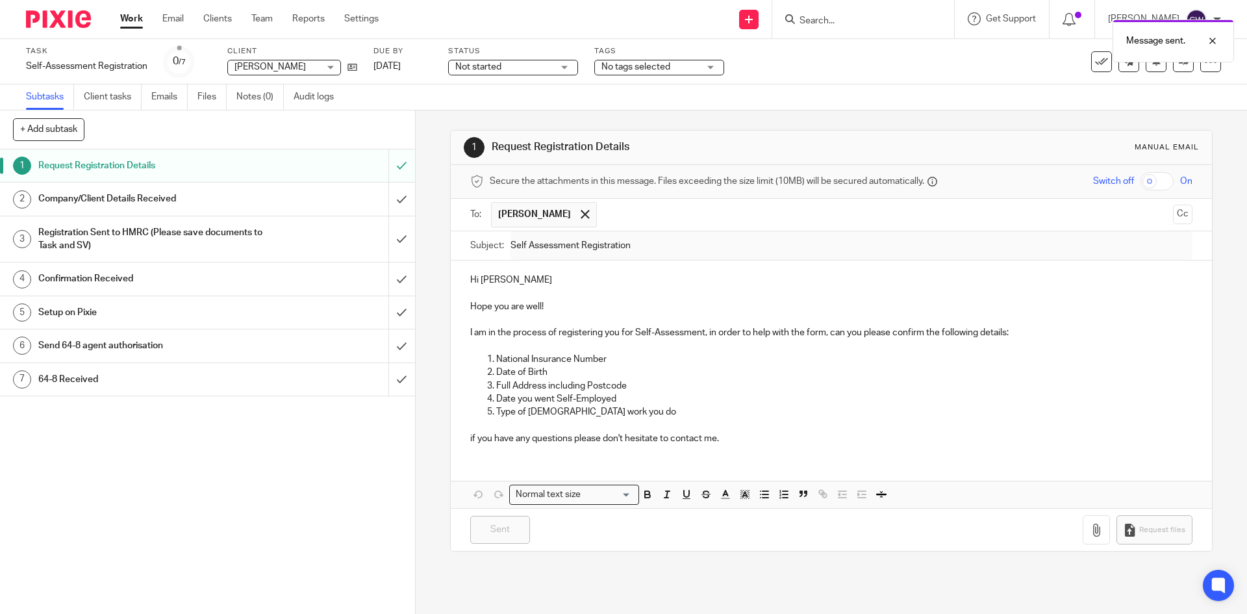
click at [673, 68] on span "No tags selected" at bounding box center [649, 67] width 97 height 14
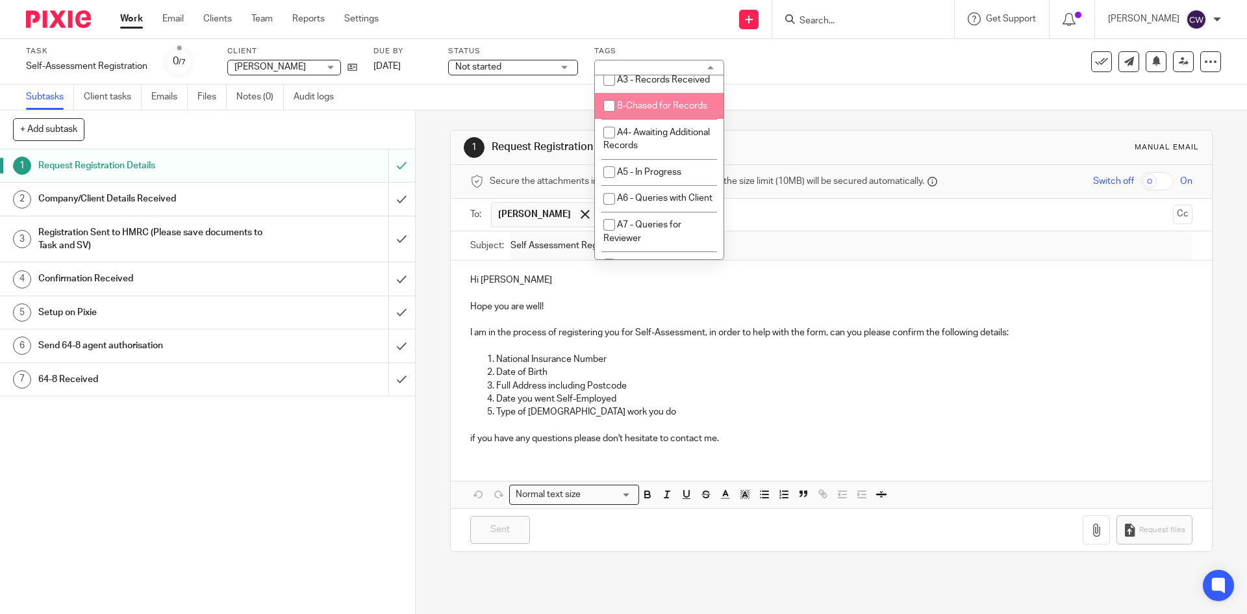
scroll to position [519, 0]
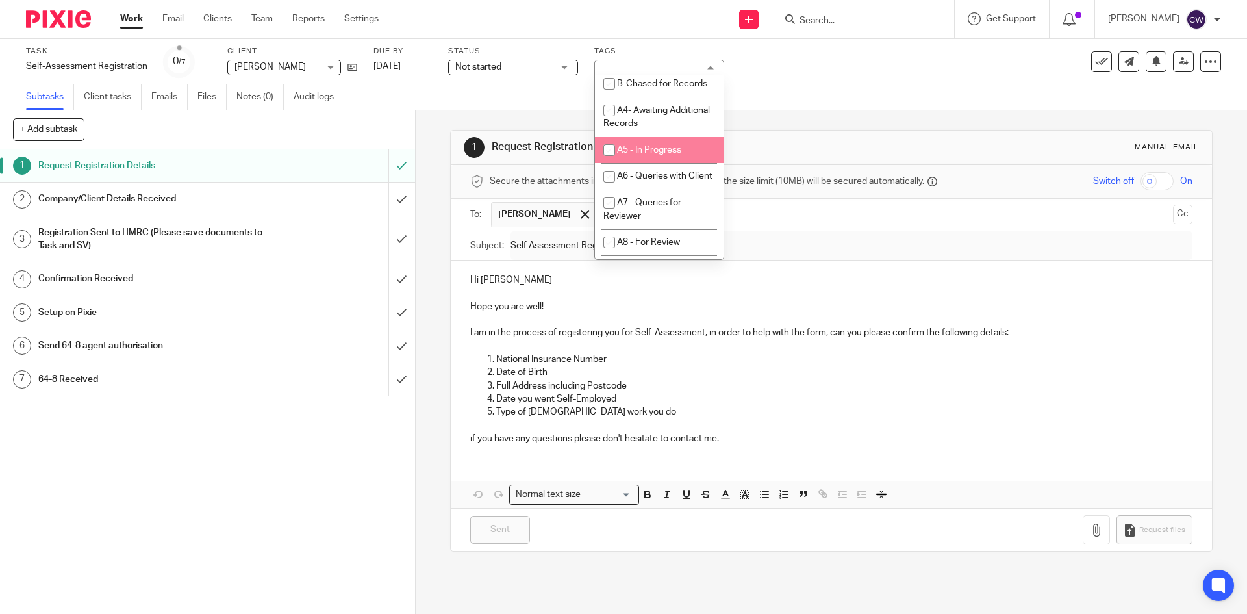
drag, startPoint x: 660, startPoint y: 212, endPoint x: 258, endPoint y: 120, distance: 412.9
click at [659, 164] on li "A5 - In Progress" at bounding box center [659, 150] width 129 height 27
checkbox input "true"
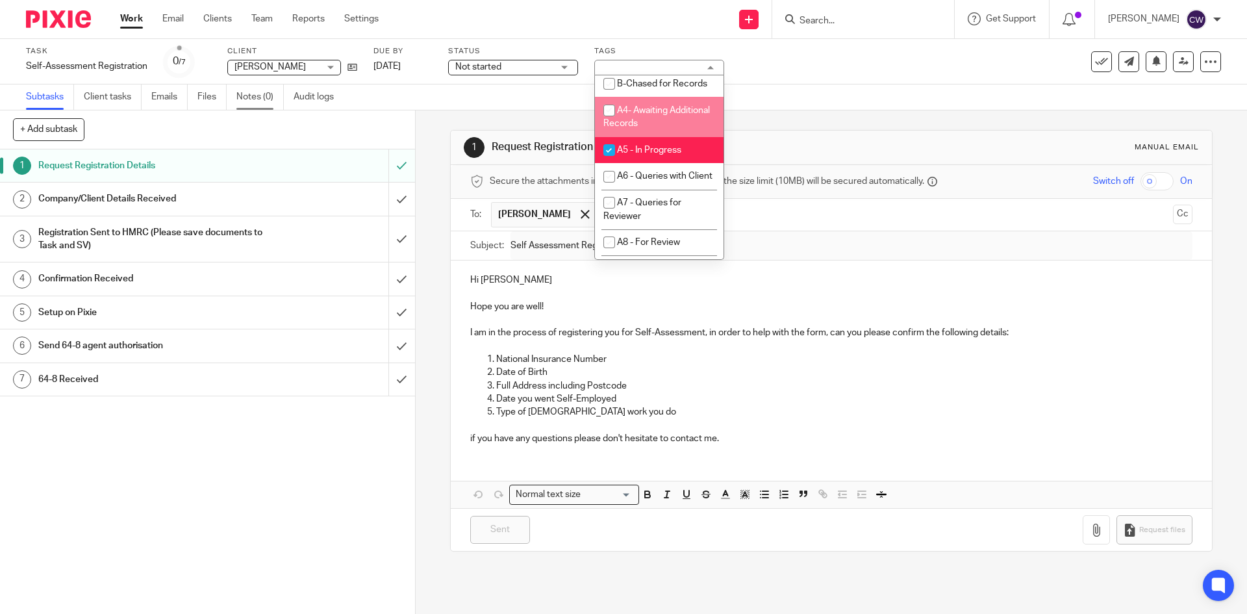
click at [257, 90] on link "Notes (0)" at bounding box center [259, 96] width 47 height 25
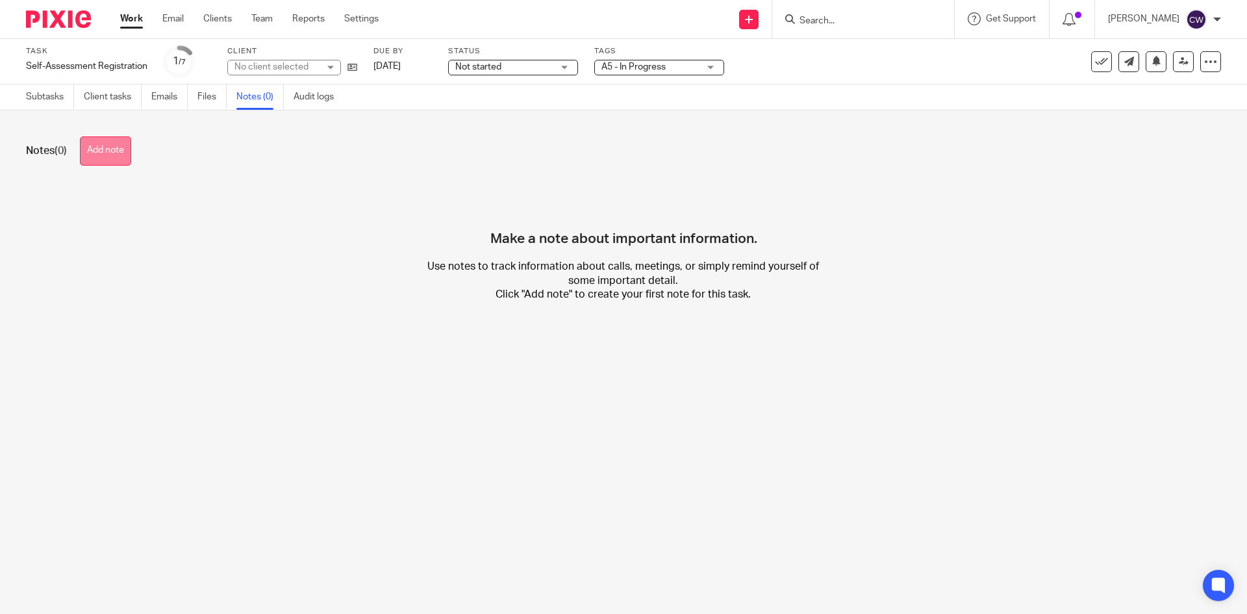
drag, startPoint x: 134, startPoint y: 162, endPoint x: 130, endPoint y: 156, distance: 7.4
click at [129, 158] on div "Notes (0) Add note" at bounding box center [623, 150] width 1195 height 29
click at [124, 150] on button "Add note" at bounding box center [105, 150] width 51 height 29
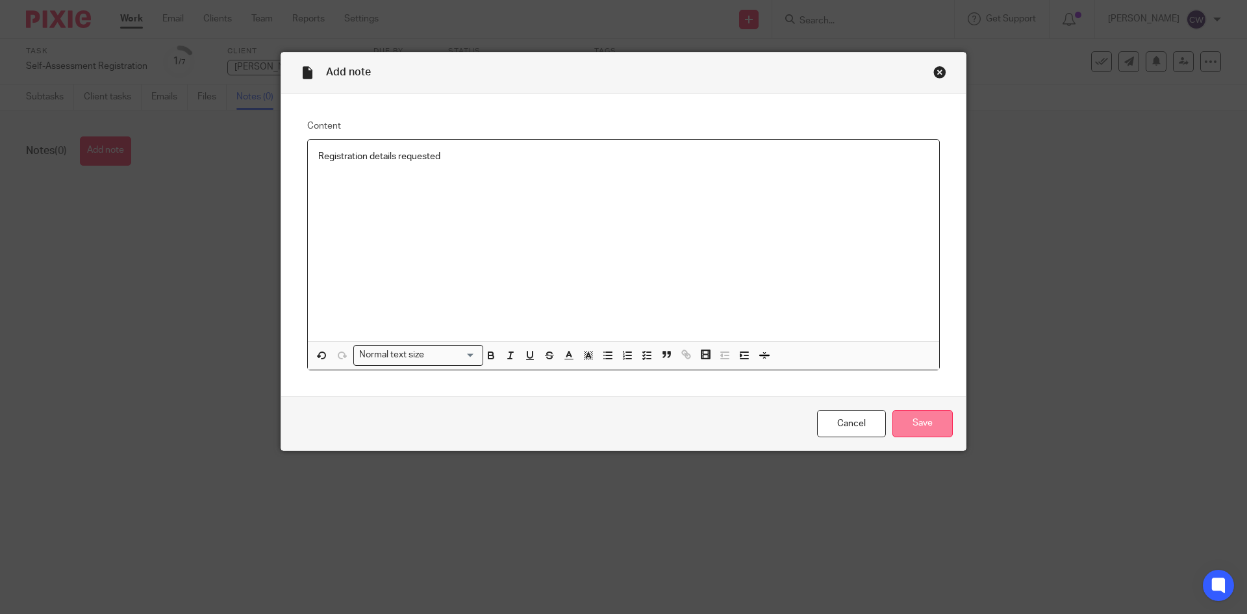
click at [932, 416] on input "Save" at bounding box center [922, 424] width 60 height 28
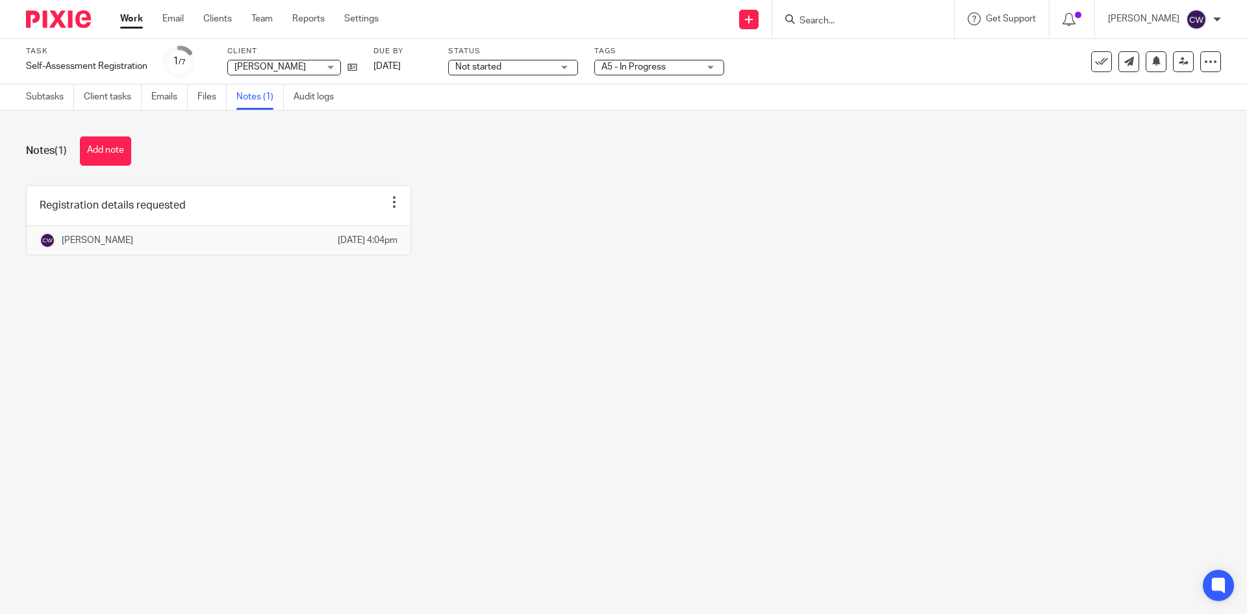
click at [817, 16] on input "Search" at bounding box center [856, 22] width 117 height 12
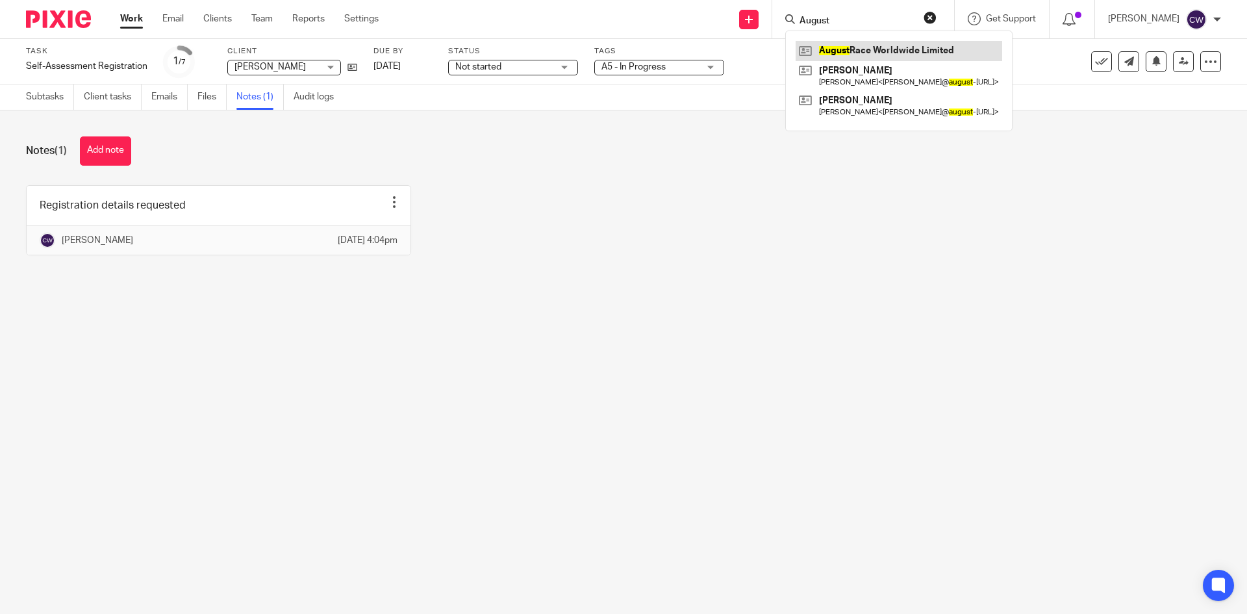
type input "August"
click at [869, 55] on link at bounding box center [898, 50] width 206 height 19
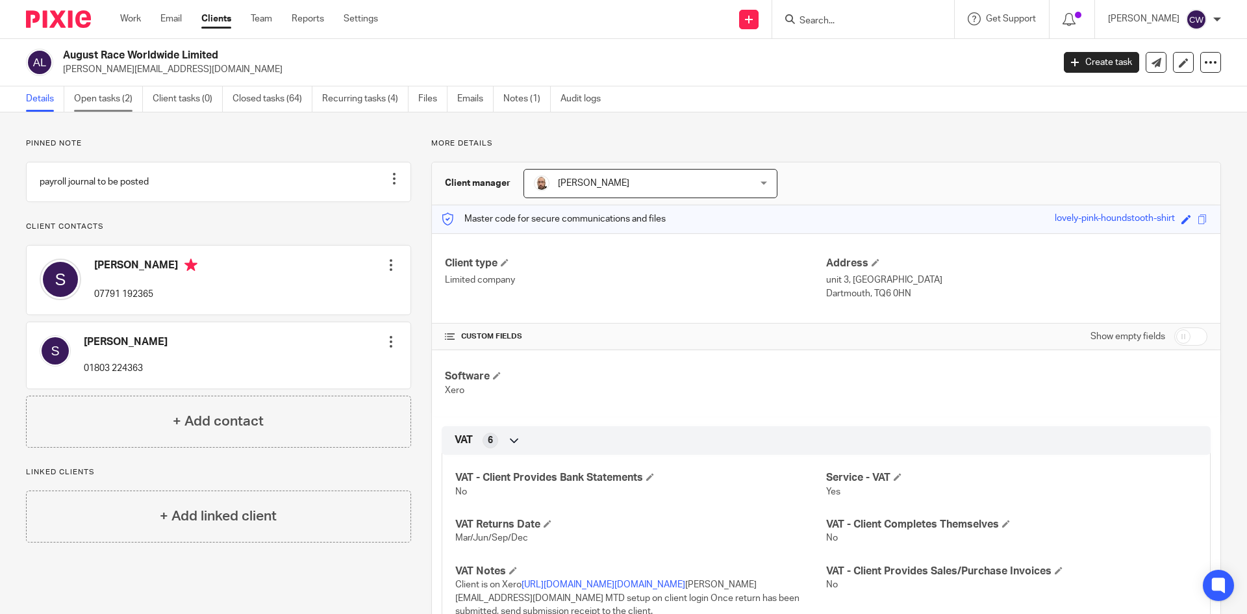
click at [96, 99] on link "Open tasks (2)" at bounding box center [108, 98] width 69 height 25
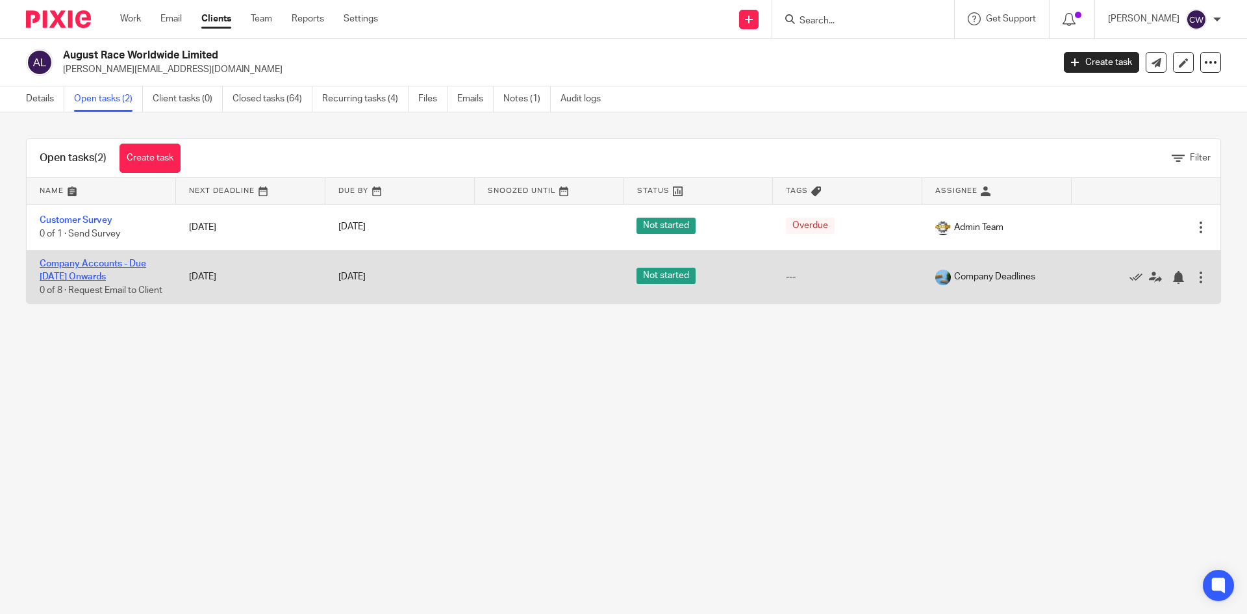
click at [113, 260] on link "Company Accounts - Due 1st May 2023 Onwards" at bounding box center [93, 270] width 106 height 22
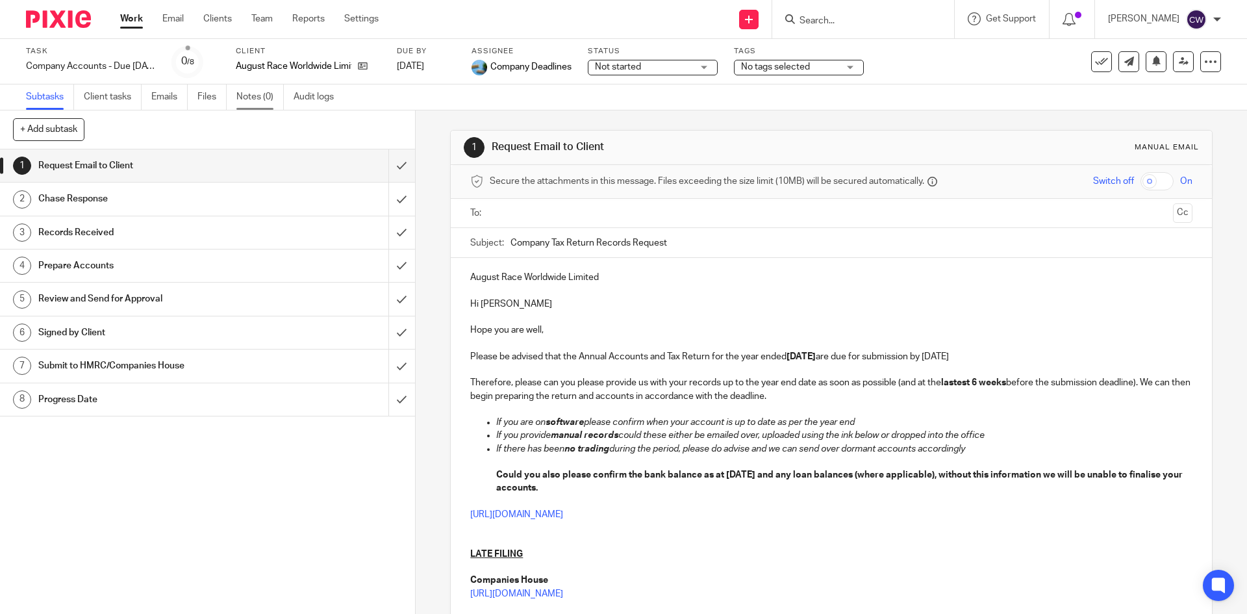
click at [253, 90] on link "Notes (0)" at bounding box center [259, 96] width 47 height 25
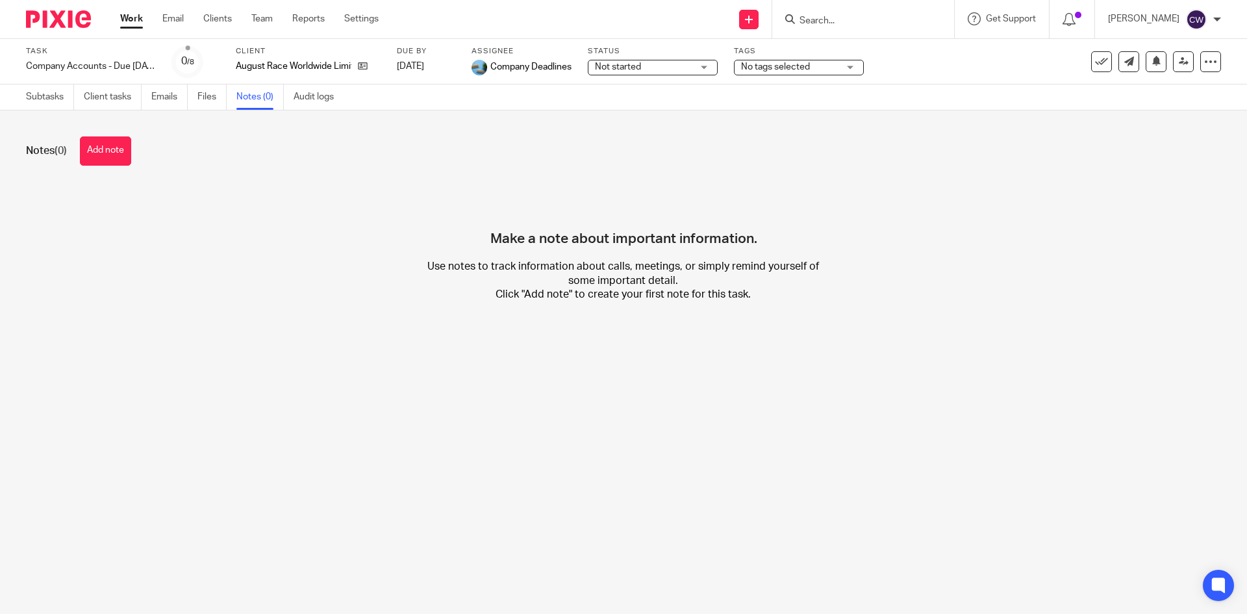
click at [810, 23] on input "Search" at bounding box center [856, 22] width 117 height 12
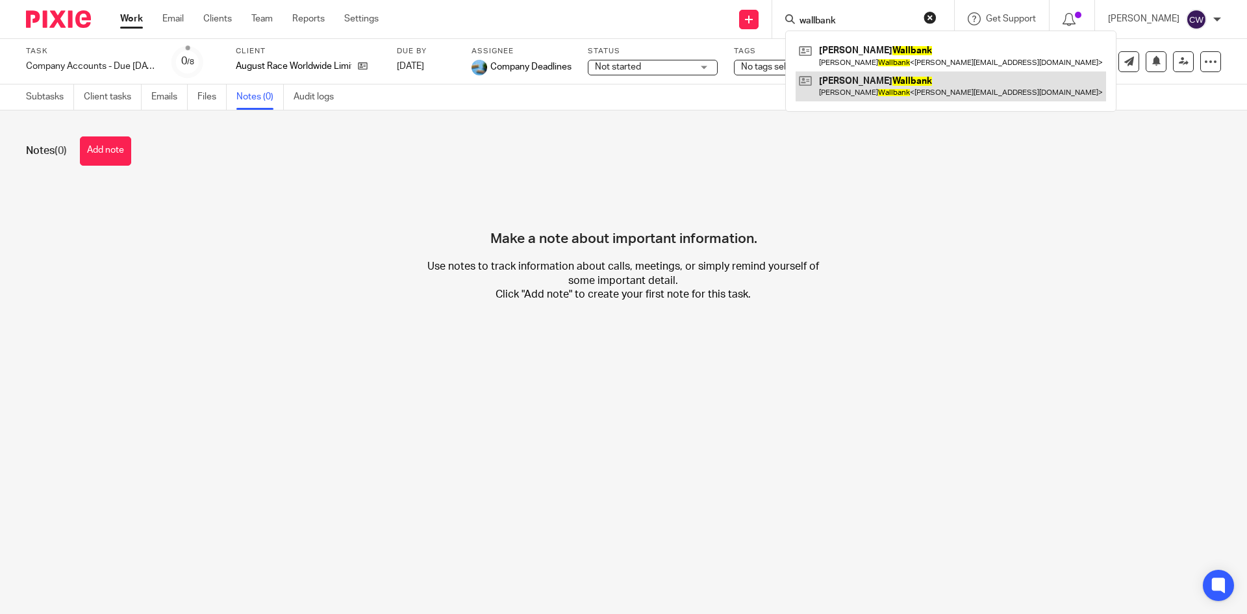
type input "wallbank"
click at [855, 88] on link at bounding box center [950, 86] width 310 height 30
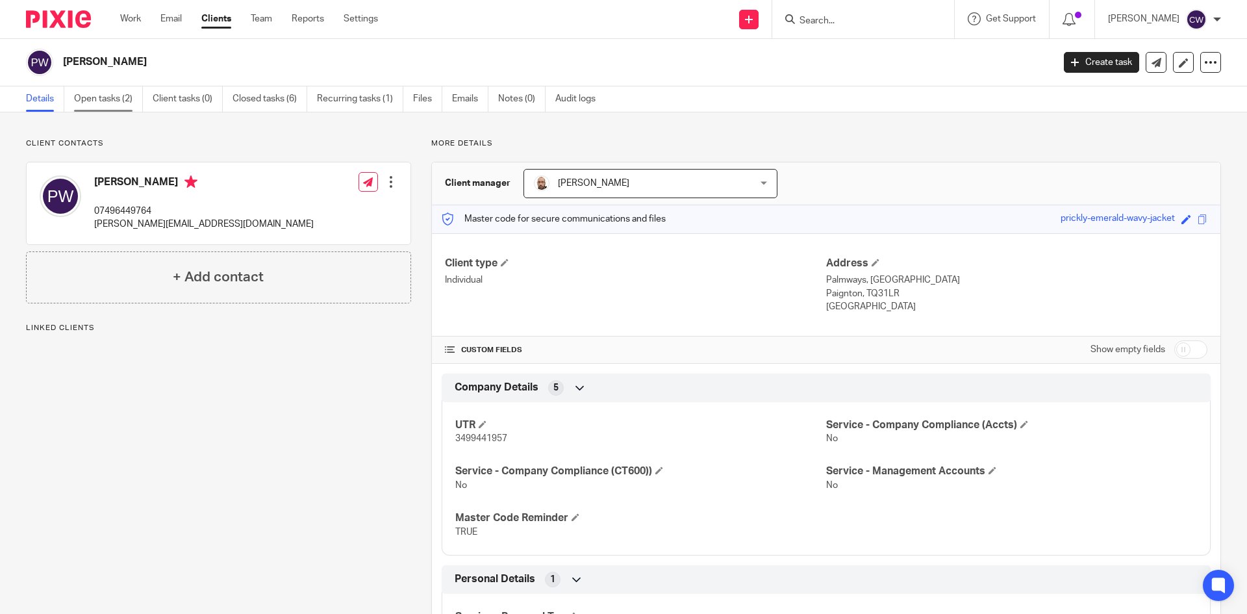
click at [115, 99] on link "Open tasks (2)" at bounding box center [108, 98] width 69 height 25
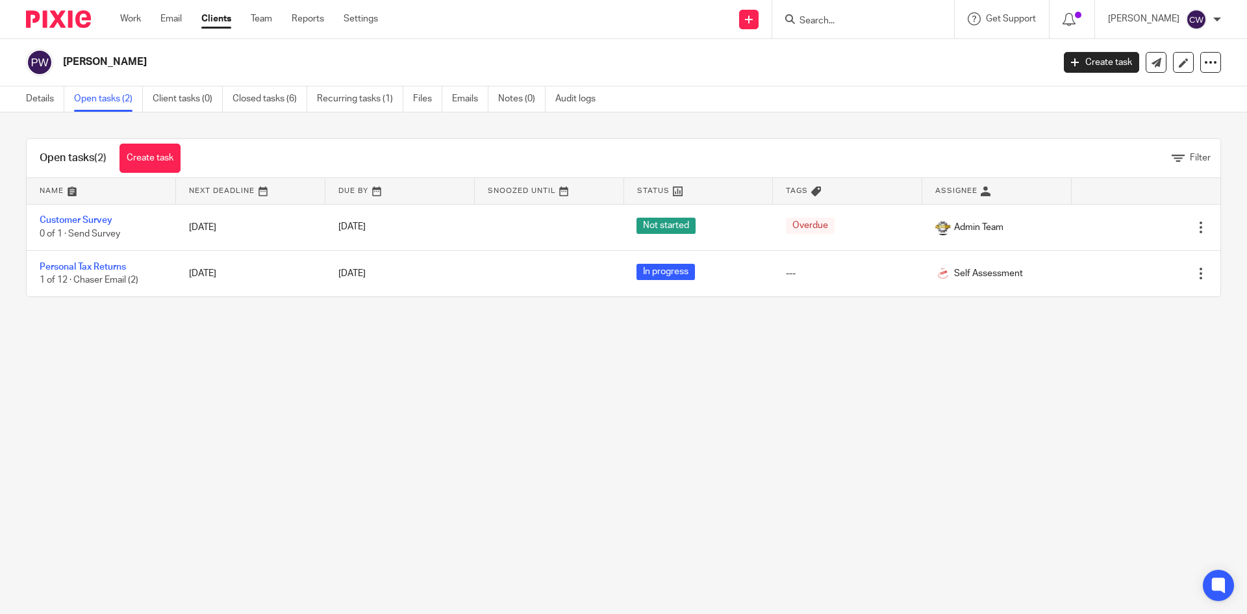
click at [104, 269] on link "Personal Tax Returns" at bounding box center [83, 266] width 86 height 9
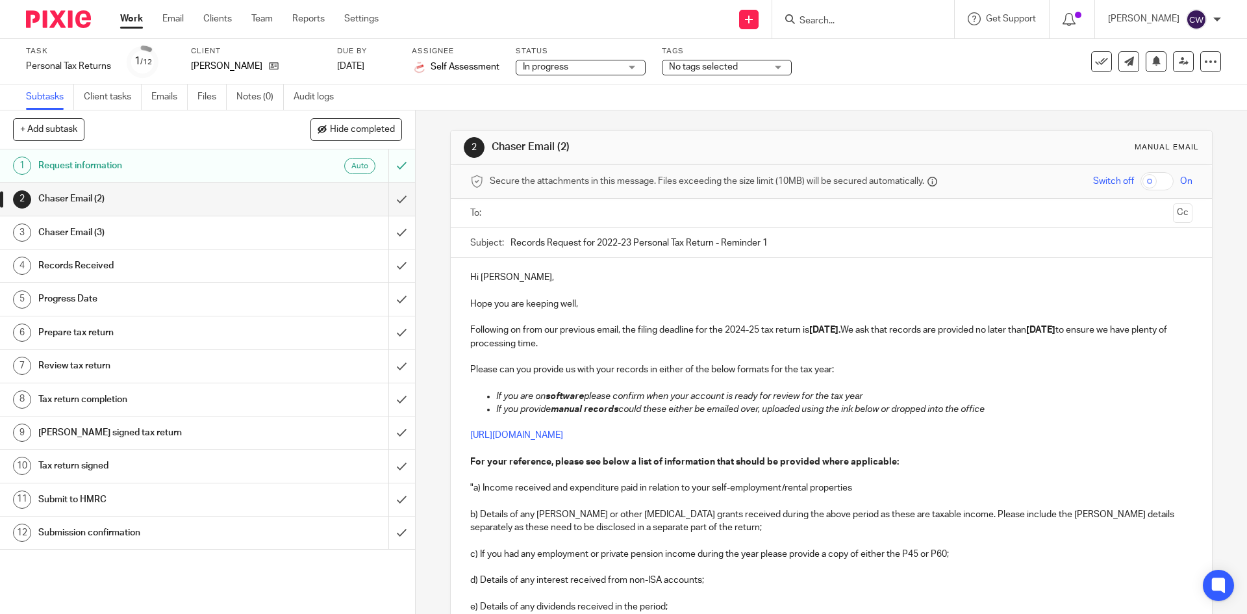
click at [270, 92] on link "Notes (0)" at bounding box center [259, 96] width 47 height 25
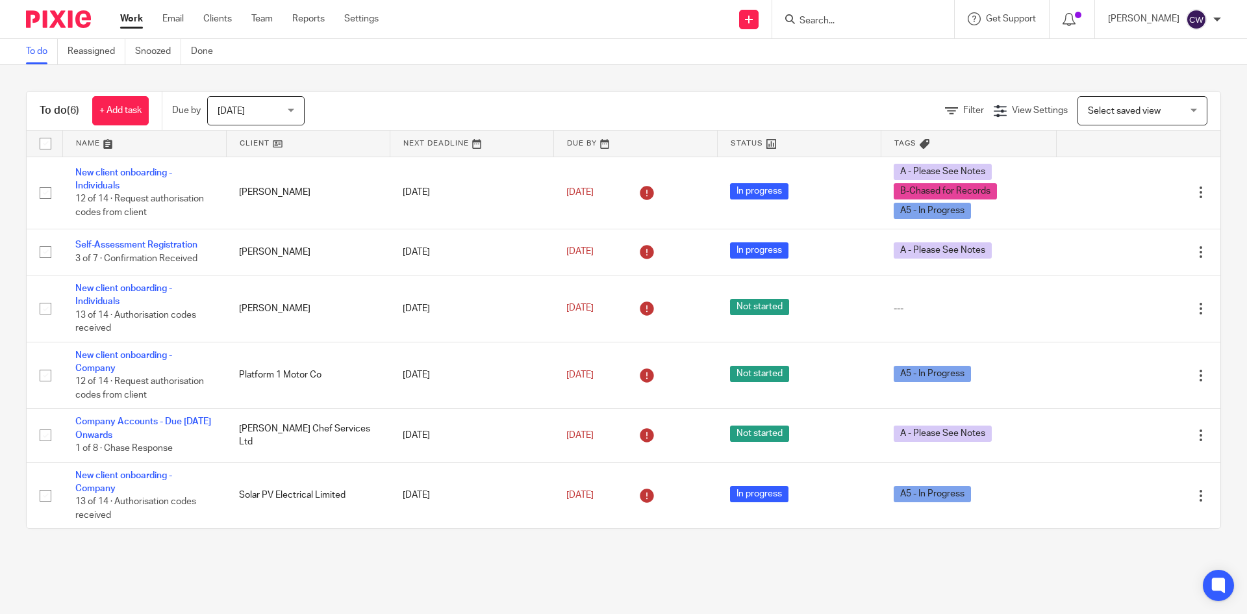
click at [825, 19] on input "Search" at bounding box center [856, 22] width 117 height 12
click at [214, 21] on link "Clients" at bounding box center [217, 18] width 29 height 13
click at [226, 19] on link "Clients" at bounding box center [217, 18] width 29 height 13
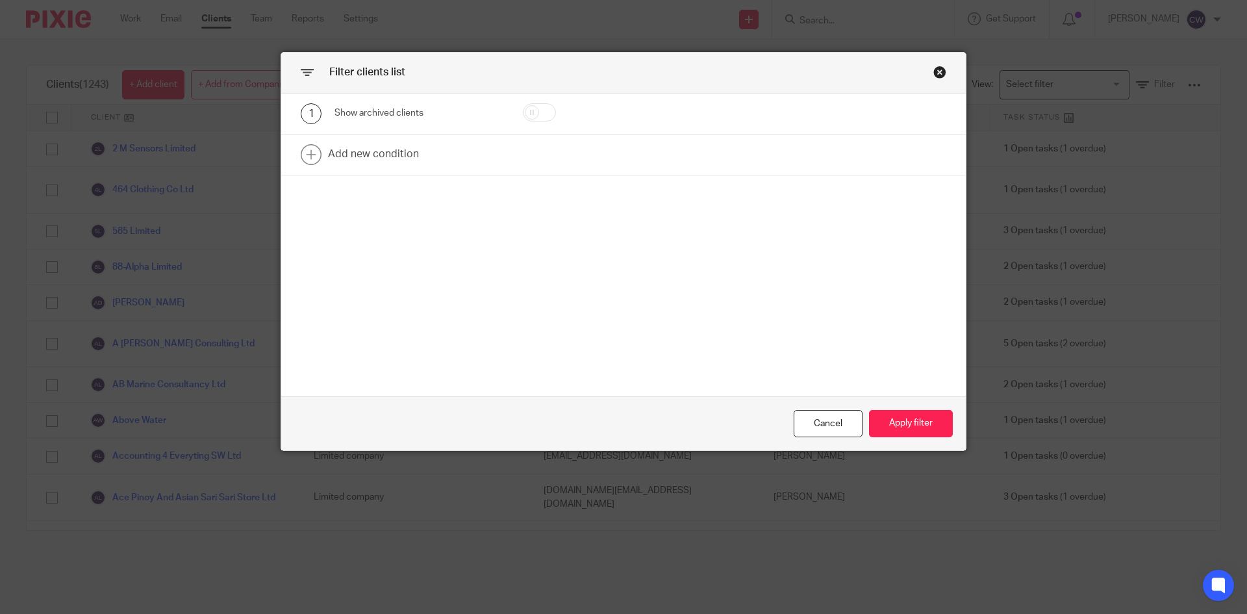
click at [544, 114] on input "checkbox" at bounding box center [539, 112] width 33 height 18
checkbox input "true"
click at [932, 432] on button "Apply filter" at bounding box center [911, 424] width 84 height 28
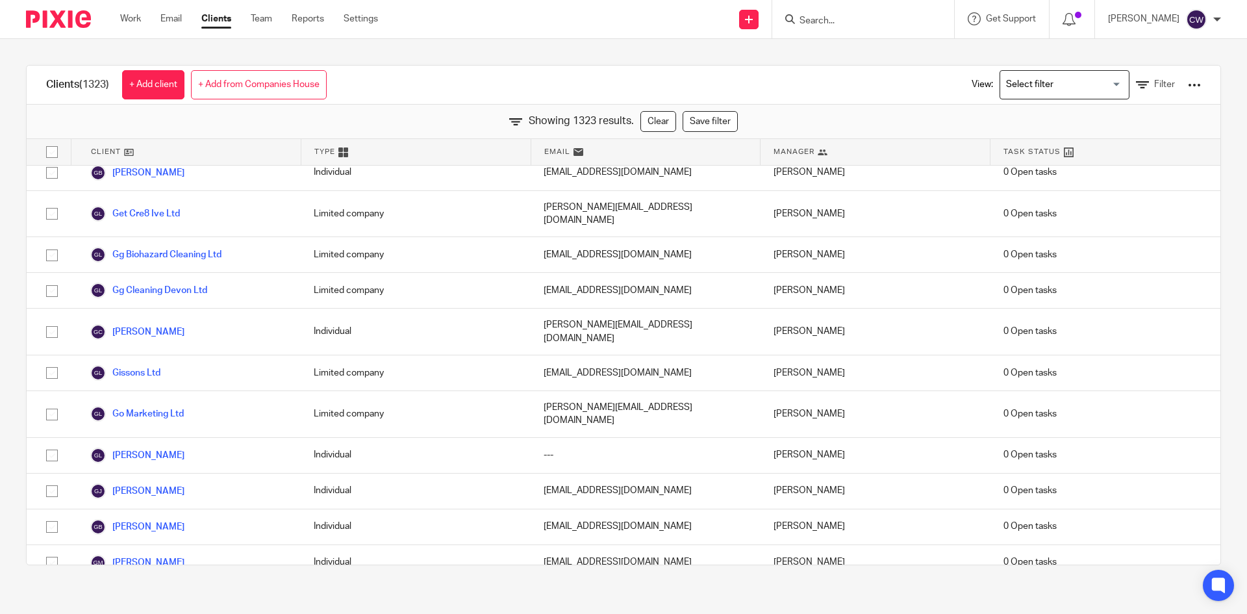
scroll to position [21893, 0]
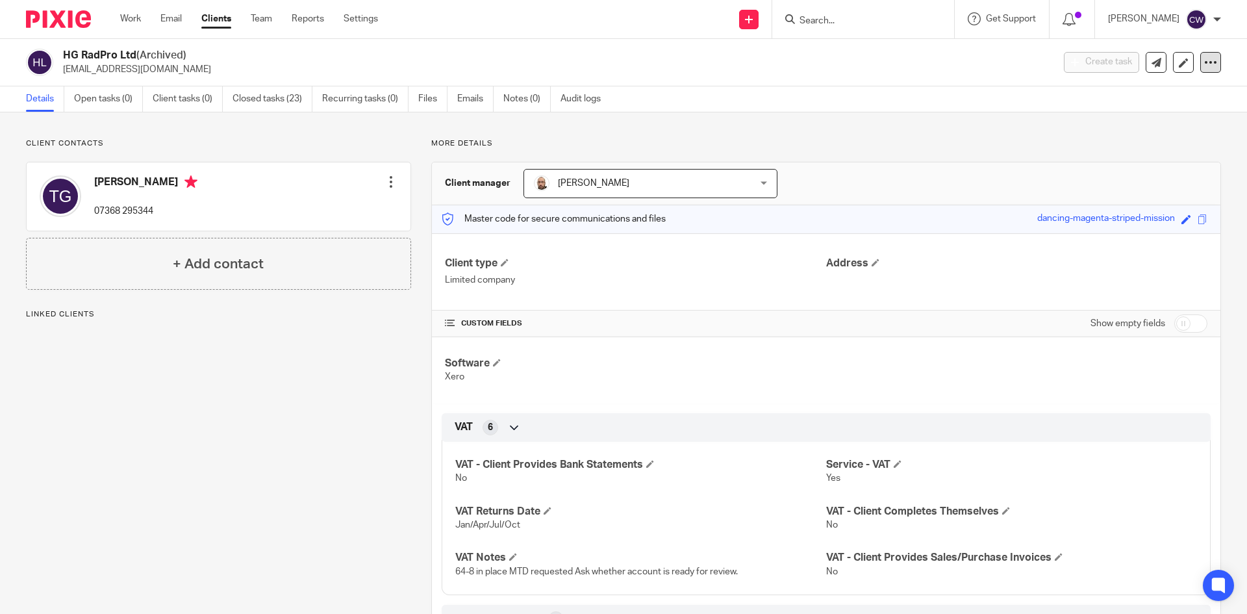
click at [1206, 64] on icon at bounding box center [1210, 62] width 13 height 13
click at [1116, 147] on button "Unarchive client" at bounding box center [1130, 151] width 144 height 17
click at [371, 99] on link "Recurring tasks (1)" at bounding box center [365, 98] width 86 height 25
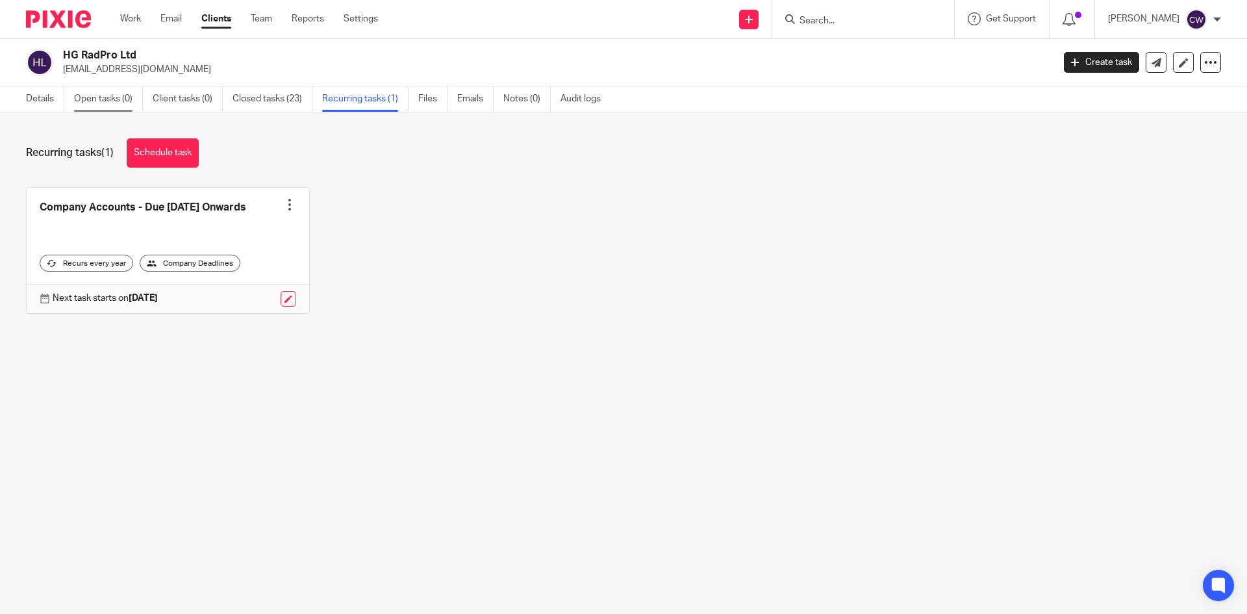
click at [90, 96] on link "Open tasks (0)" at bounding box center [108, 98] width 69 height 25
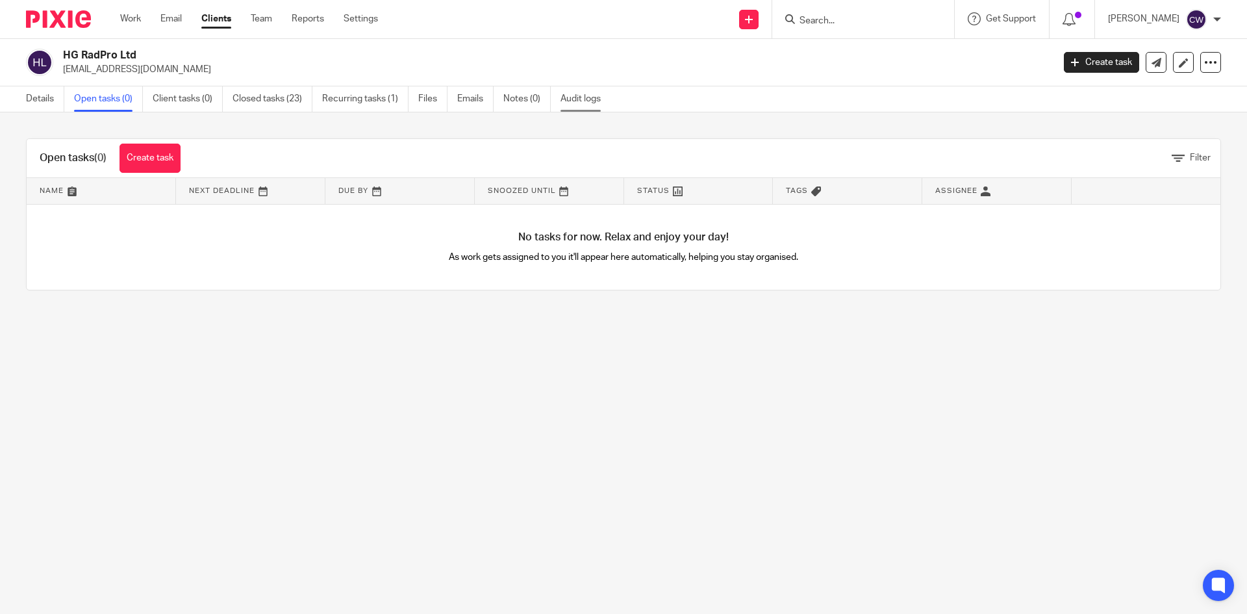
click at [581, 99] on link "Audit logs" at bounding box center [585, 98] width 50 height 25
click at [568, 95] on link "Audit logs" at bounding box center [585, 98] width 50 height 25
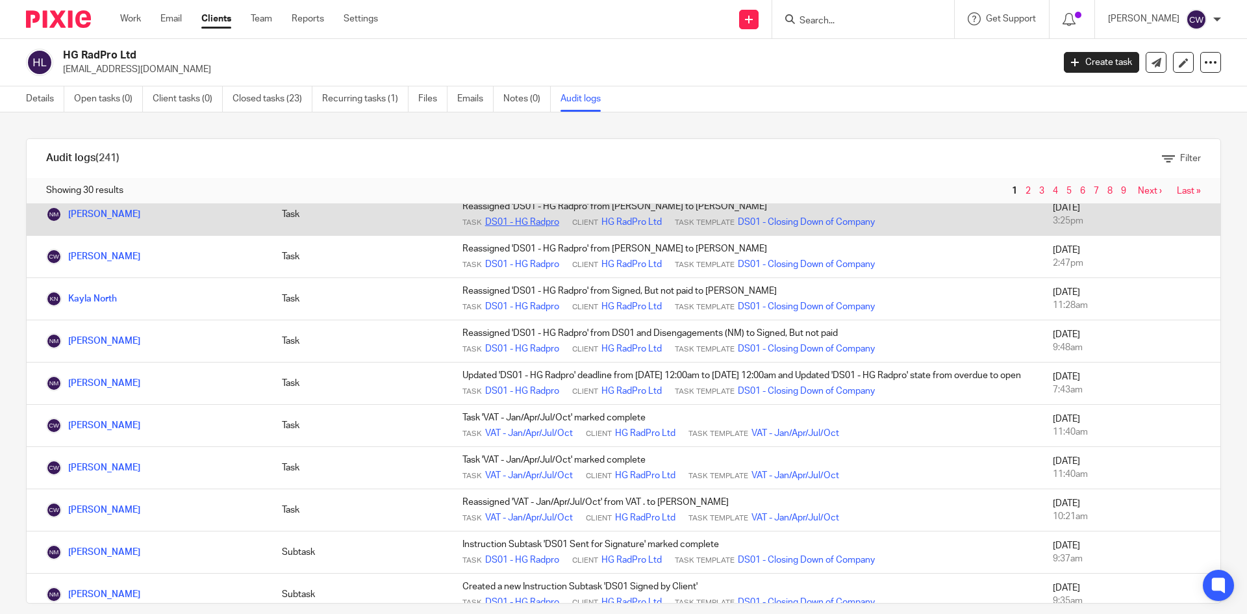
scroll to position [519, 0]
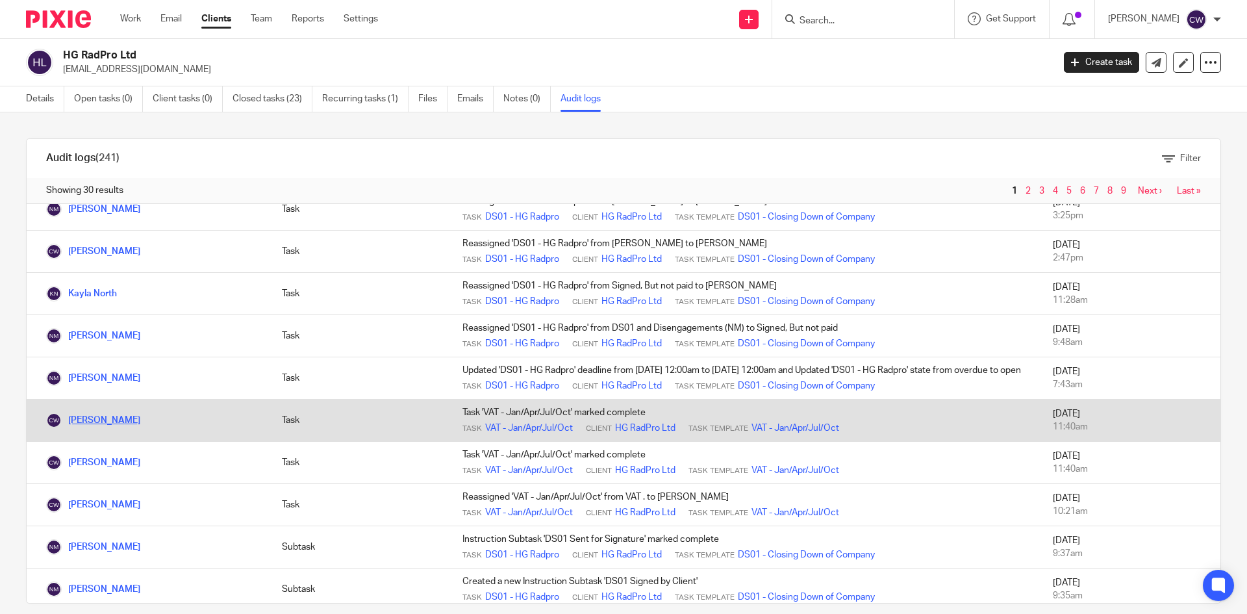
click at [111, 425] on link "[PERSON_NAME]" at bounding box center [93, 420] width 94 height 9
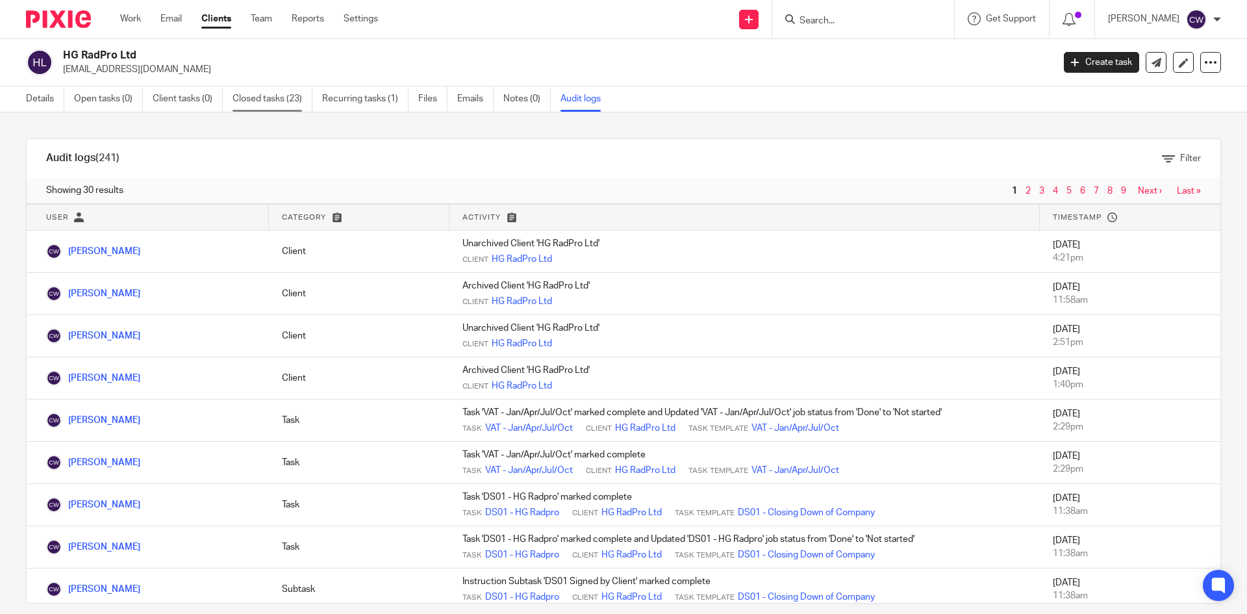
click at [286, 90] on link "Closed tasks (23)" at bounding box center [272, 98] width 80 height 25
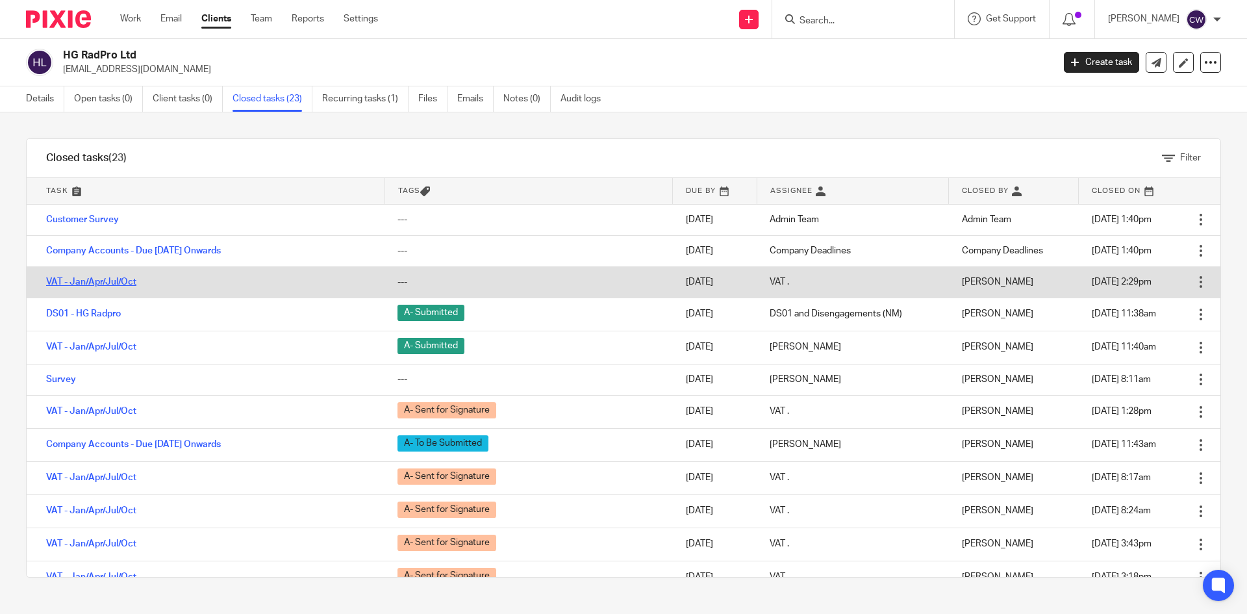
click at [115, 282] on link "VAT - Jan/Apr/Jul/Oct" at bounding box center [91, 281] width 90 height 9
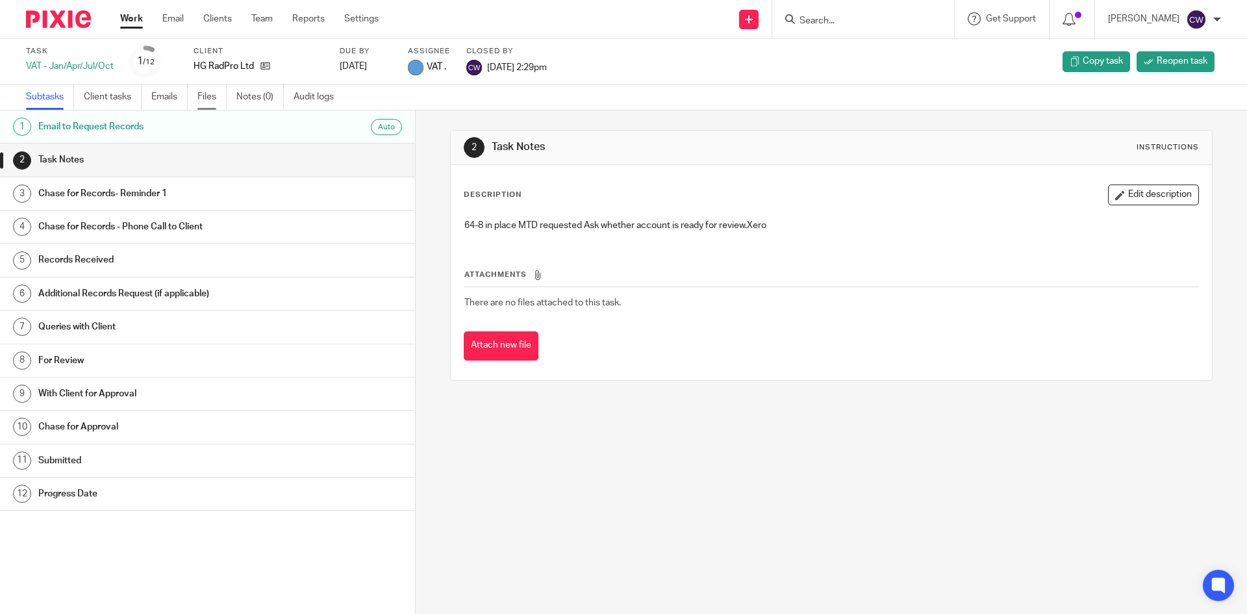
click at [209, 93] on link "Files" at bounding box center [211, 96] width 29 height 25
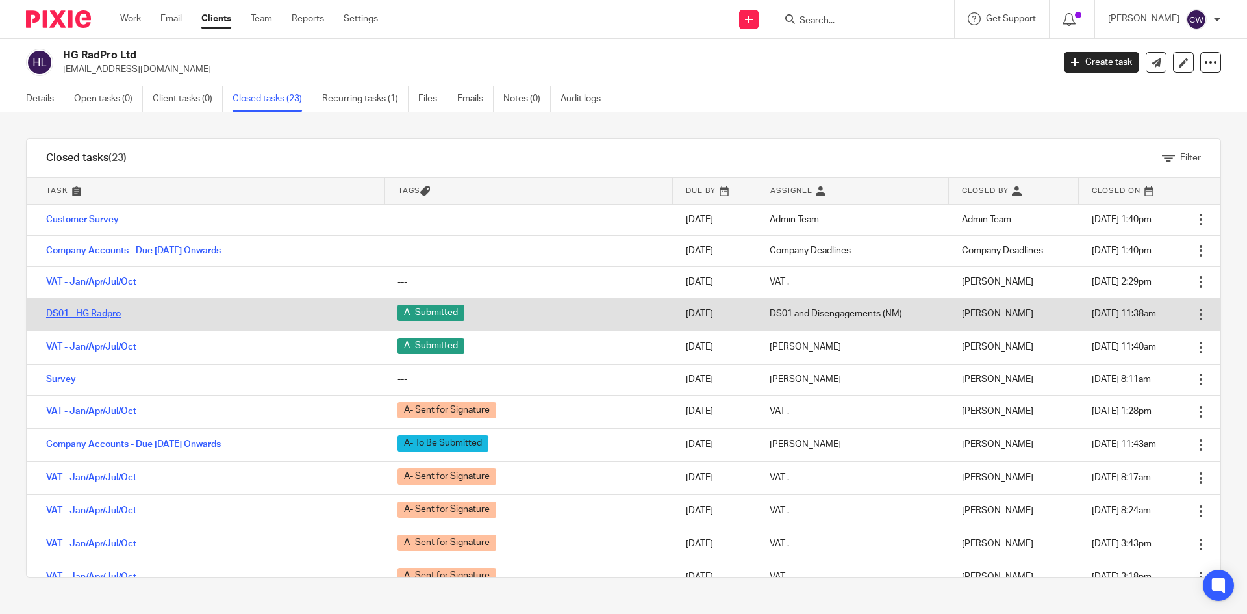
click at [83, 314] on link "DS01 - HG Radpro" at bounding box center [83, 313] width 75 height 9
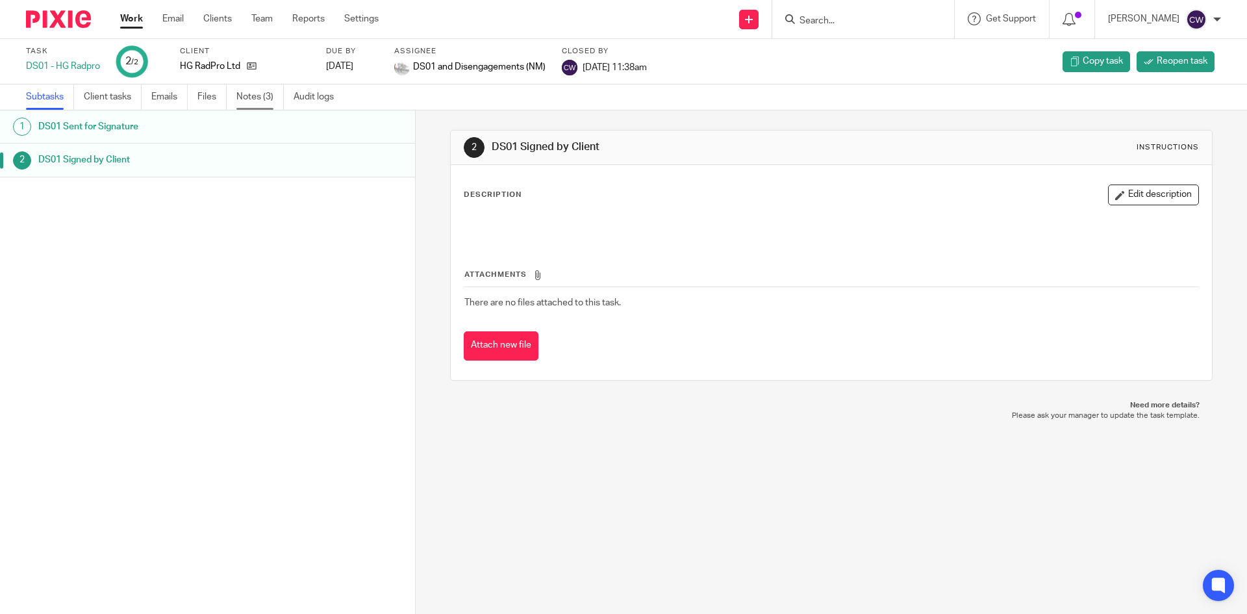
click at [265, 96] on link "Notes (3)" at bounding box center [259, 96] width 47 height 25
